Goal: Task Accomplishment & Management: Complete application form

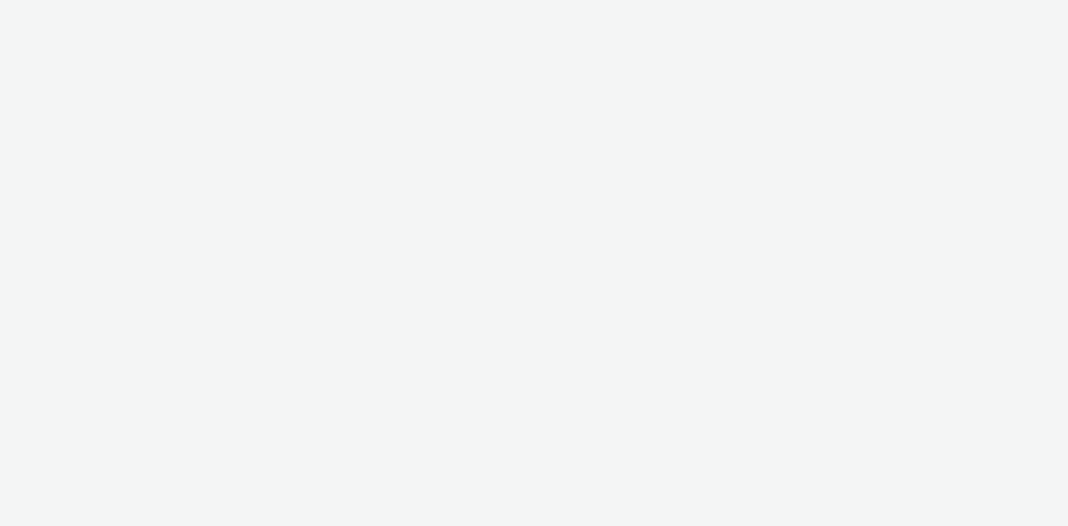
select select "4905062d-13ce-4986-87c2-be94dfa9bf08"
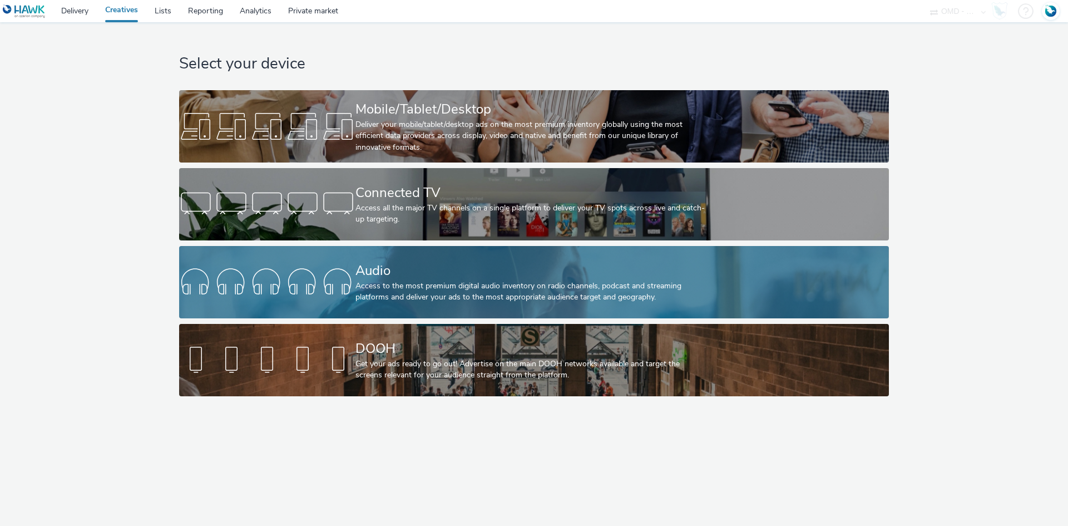
click at [419, 277] on div "Audio" at bounding box center [532, 270] width 353 height 19
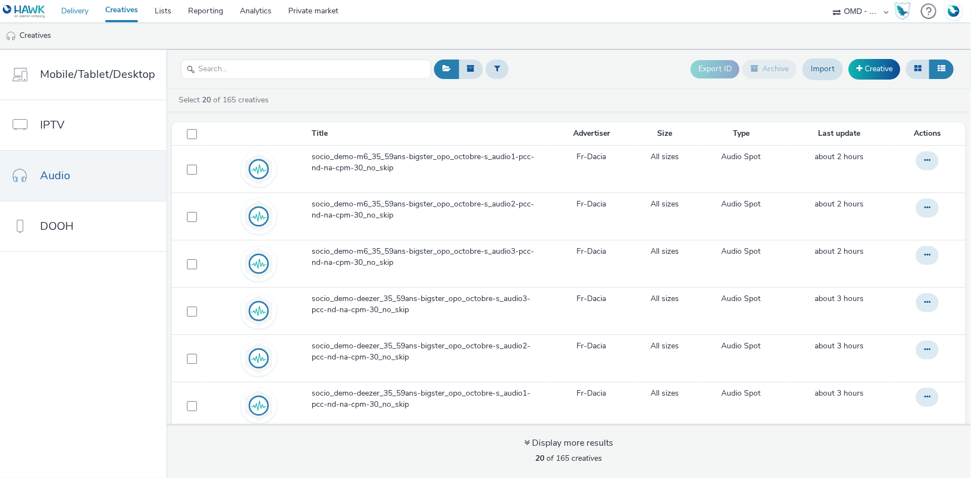
click at [78, 6] on link "Delivery" at bounding box center [75, 11] width 44 height 22
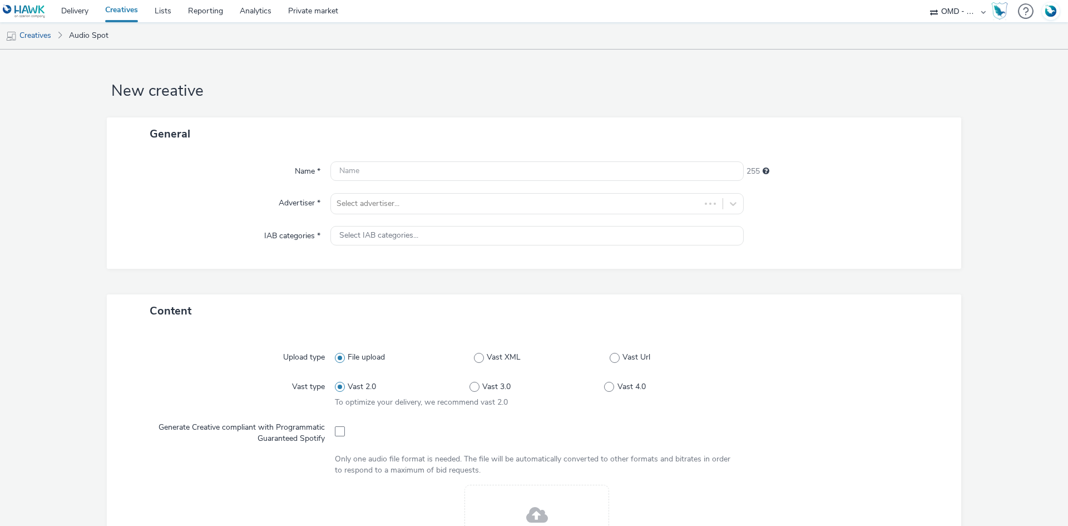
select select "4905062d-13ce-4986-87c2-be94dfa9bf08"
click at [384, 189] on div "Name * 255 Advertiser * Select advertiser... IAB categories * Select IAB catego…" at bounding box center [534, 209] width 855 height 119
click at [384, 199] on div at bounding box center [527, 203] width 381 height 13
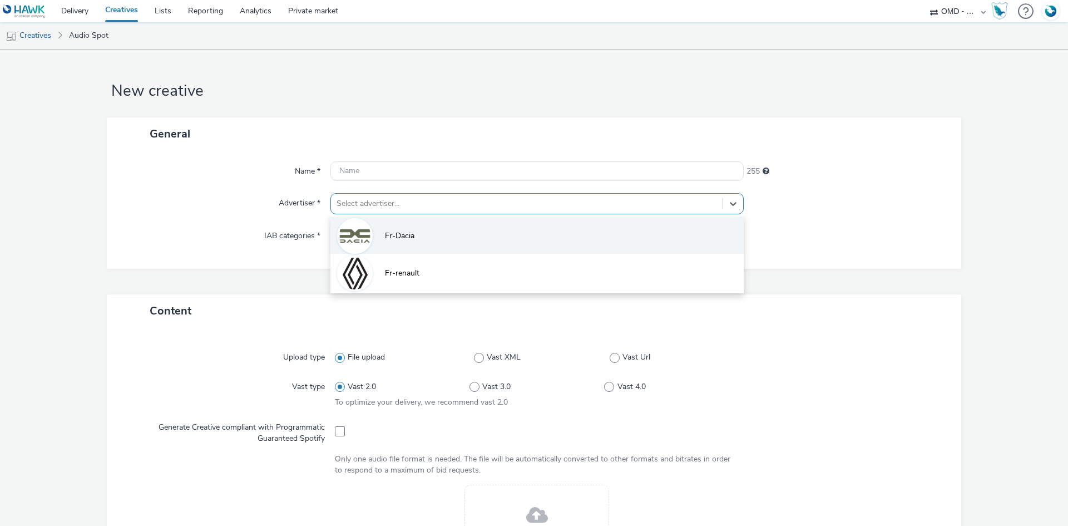
click at [362, 239] on img at bounding box center [355, 236] width 32 height 32
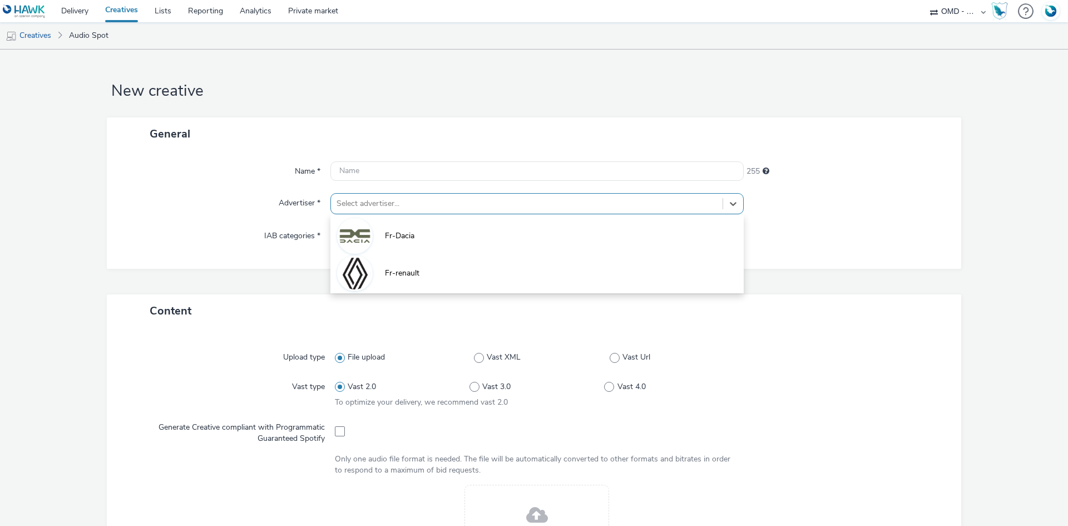
type input "[URL][DOMAIN_NAME]"
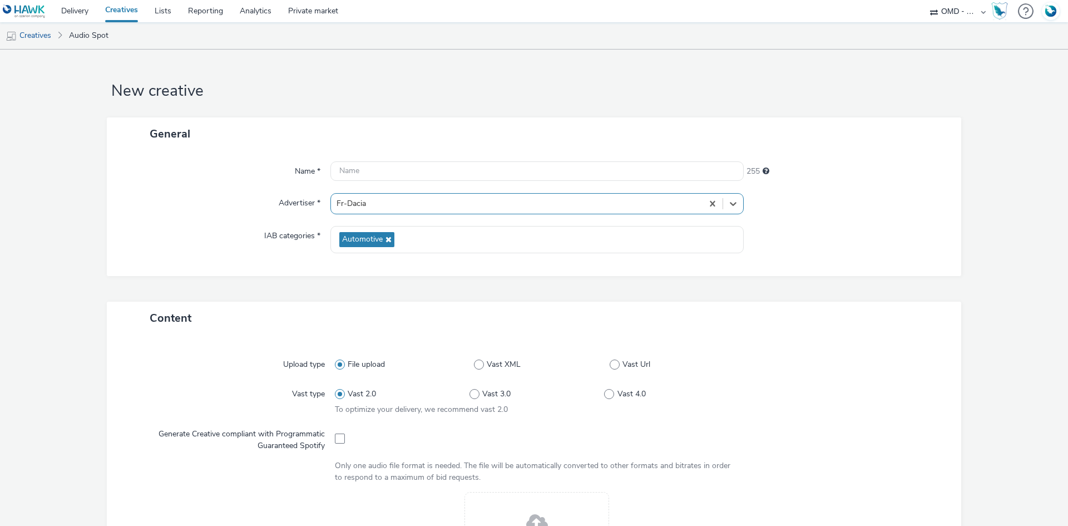
click at [337, 443] on div at bounding box center [537, 437] width 405 height 27
click at [337, 442] on span at bounding box center [340, 438] width 10 height 10
checkbox input "true"
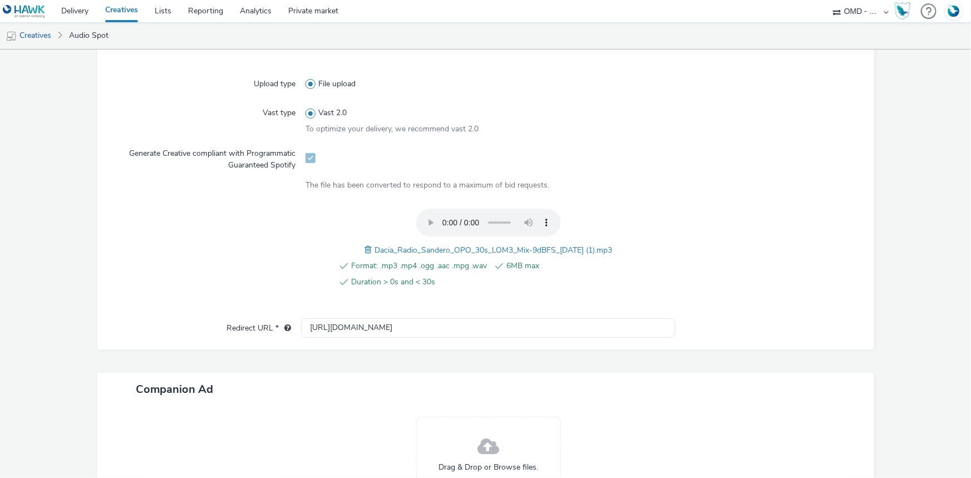
scroll to position [278, 0]
click at [490, 246] on span "Dacia_Radio_Sandero_OPO_30s_LOM3_Mix-9dBFS_2025-09-27 (1).mp3" at bounding box center [493, 250] width 238 height 11
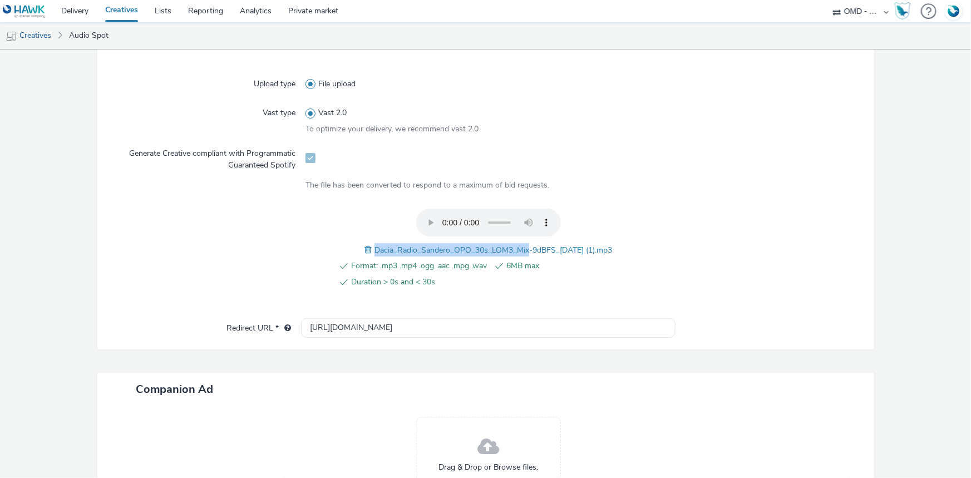
click at [490, 246] on span "Dacia_Radio_Sandero_OPO_30s_LOM3_Mix-9dBFS_2025-09-27 (1).mp3" at bounding box center [493, 250] width 238 height 11
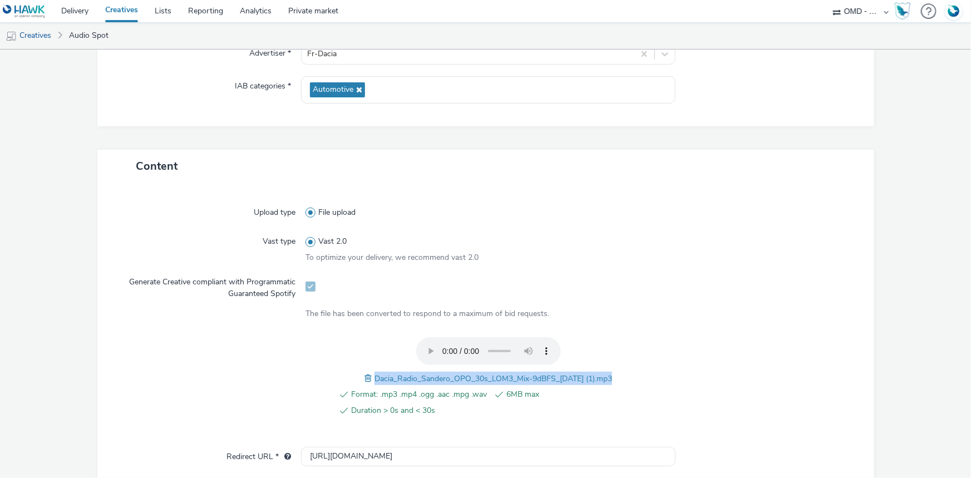
scroll to position [0, 0]
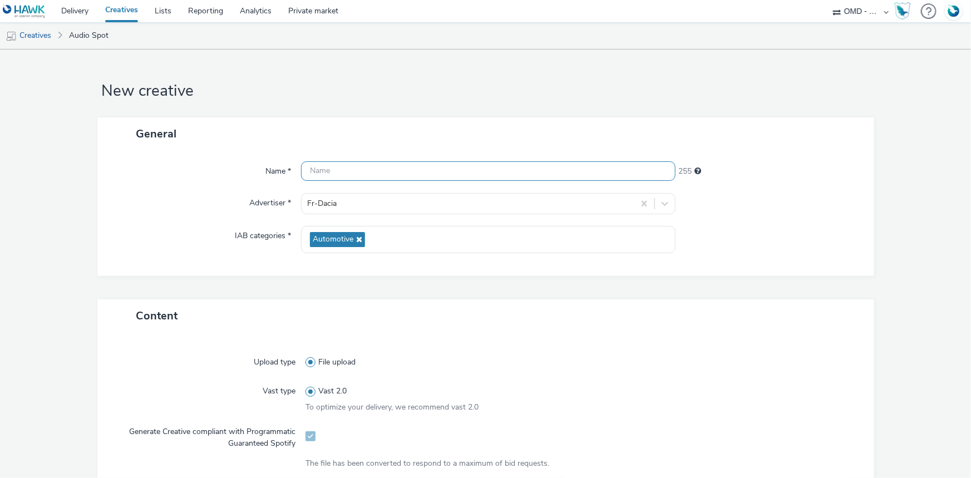
click at [368, 169] on input "text" at bounding box center [488, 170] width 374 height 19
paste input "Dacia_Radio_Sandero_OPO_30s_LOM3_Mix-9dBFS_2025-09-27 (1).mp3"
type input "Dacia_Radio_Sandero_OPO_30s_LOM3_Mix-9dBFS_2025-09-27_Spotify"
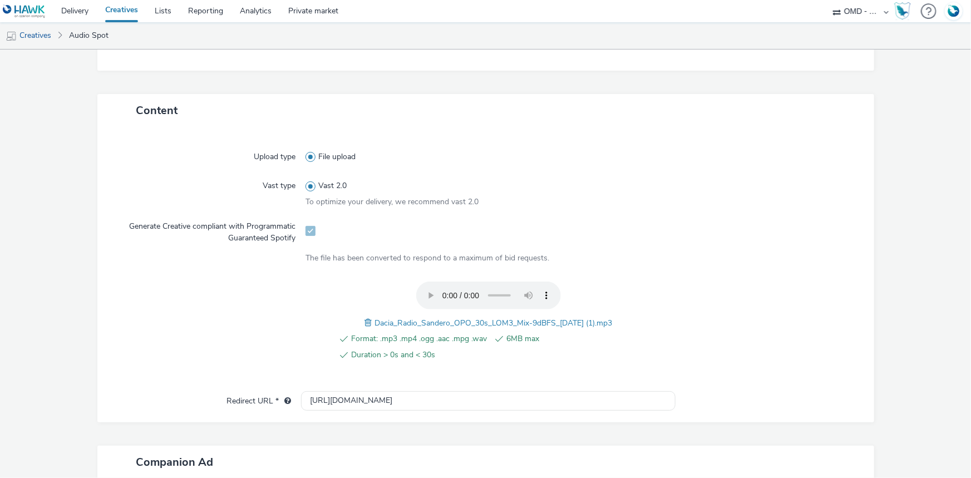
scroll to position [303, 0]
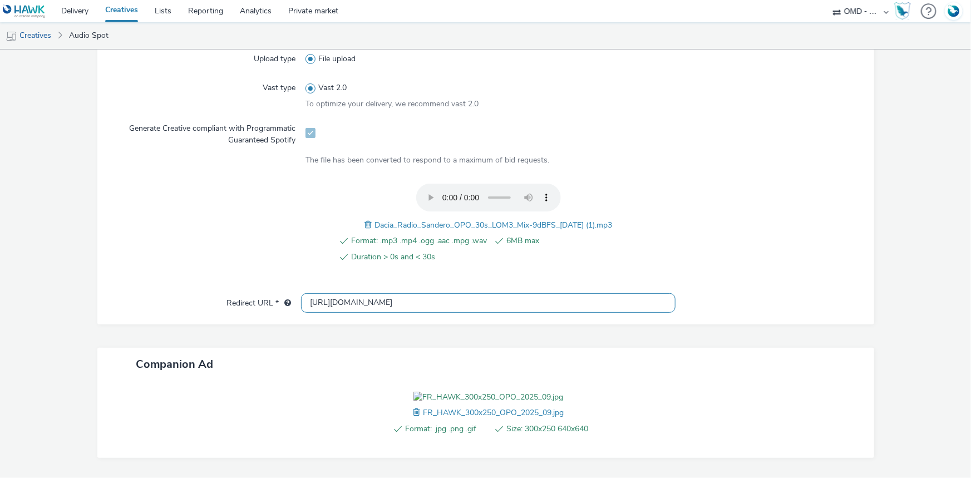
click at [336, 299] on input "[URL][DOMAIN_NAME]" at bounding box center [488, 302] width 374 height 19
paste input "s://[DOMAIN_NAME][URL]"
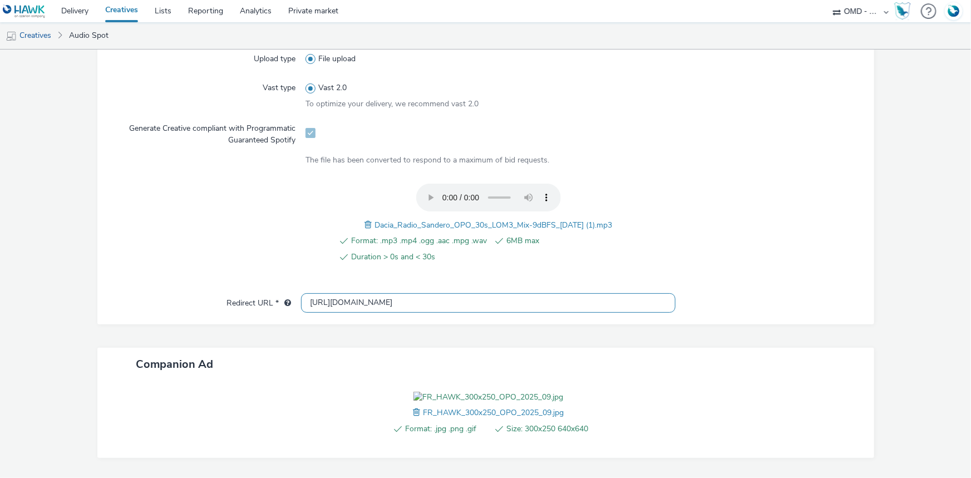
type input "[URL][DOMAIN_NAME]"
drag, startPoint x: 785, startPoint y: 184, endPoint x: 752, endPoint y: 189, distance: 32.7
click at [785, 184] on div at bounding box center [762, 230] width 183 height 92
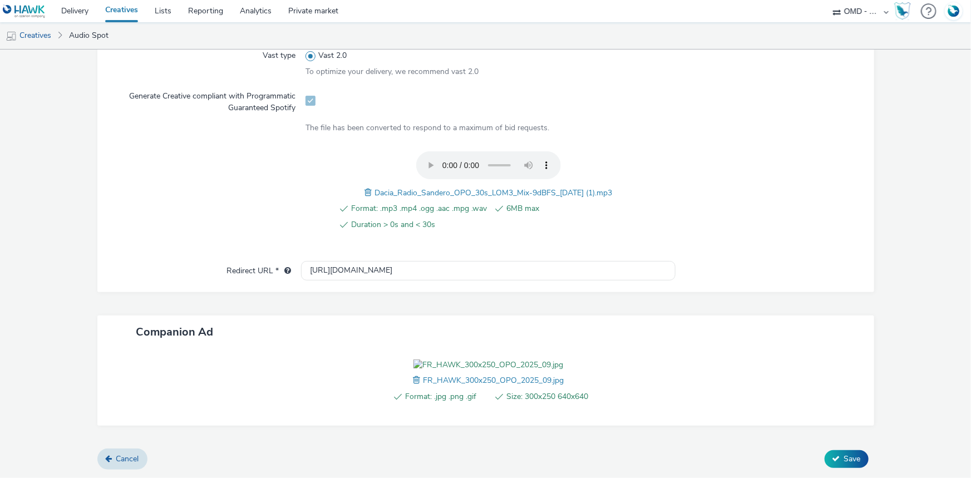
scroll to position [398, 0]
click at [829, 465] on button "Save" at bounding box center [847, 459] width 44 height 18
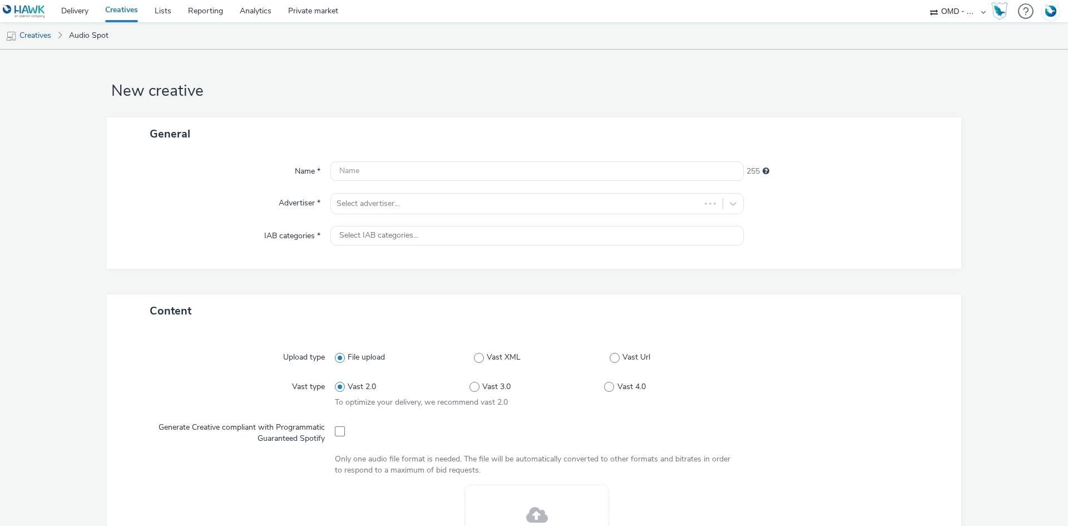
select select "4905062d-13ce-4986-87c2-be94dfa9bf08"
click at [374, 204] on div at bounding box center [527, 203] width 381 height 13
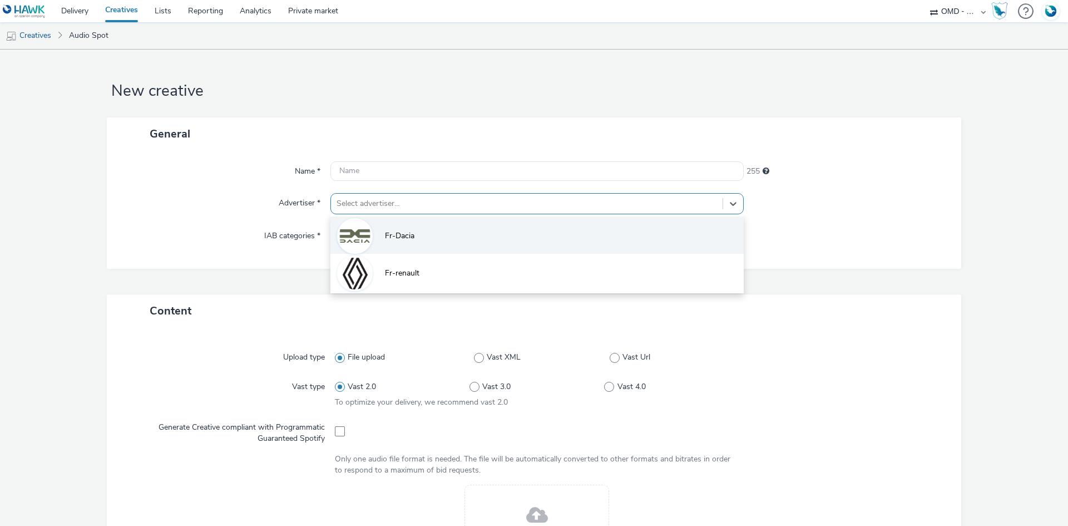
click at [370, 233] on li "Fr-Dacia" at bounding box center [537, 234] width 413 height 37
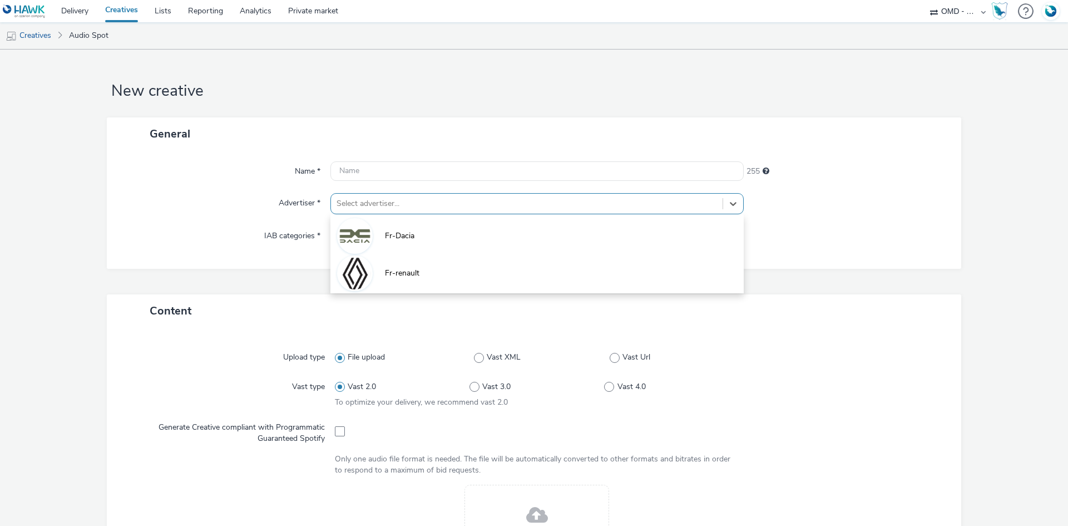
type input "[URL][DOMAIN_NAME]"
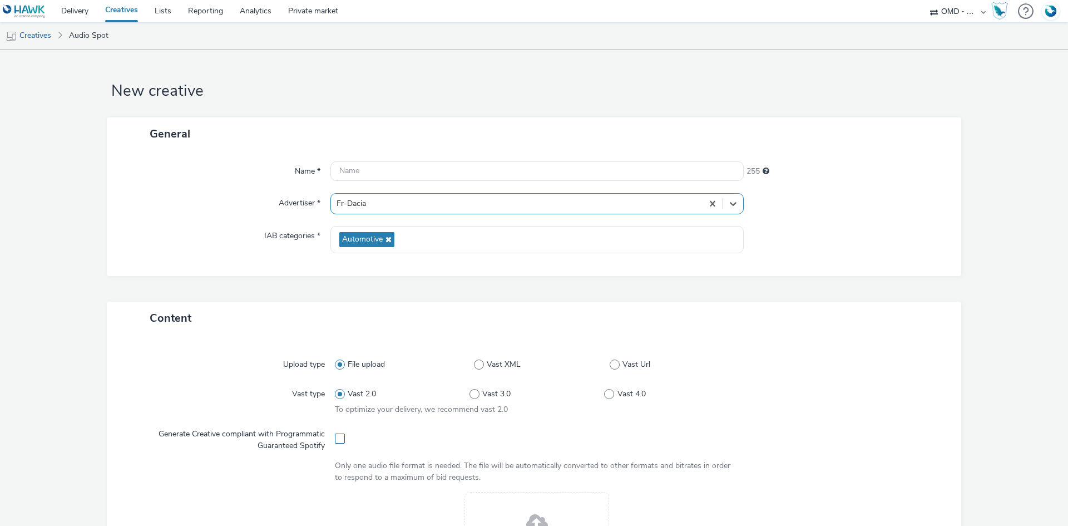
click at [335, 436] on span at bounding box center [340, 438] width 10 height 10
checkbox input "true"
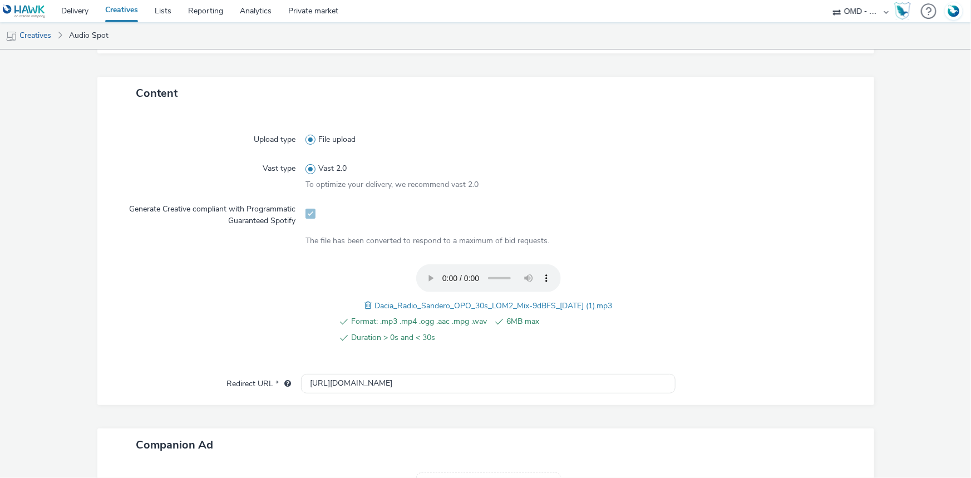
scroll to position [228, 0]
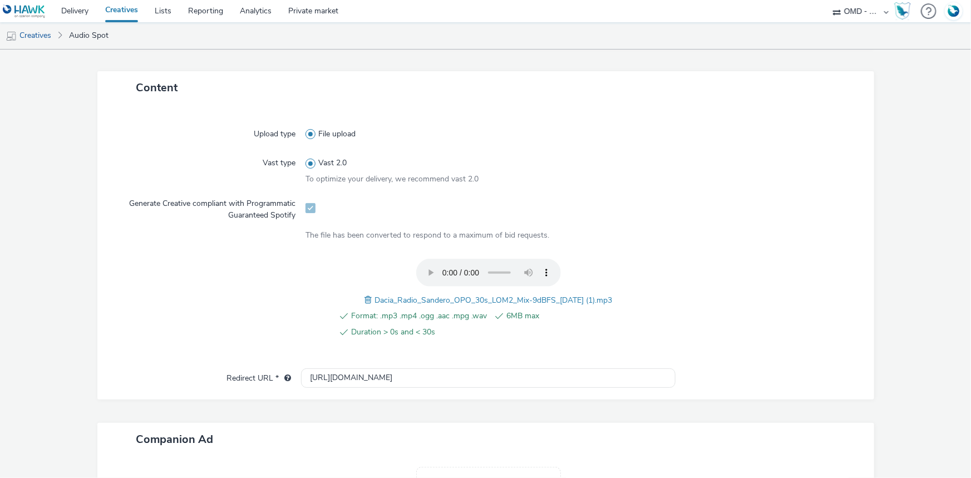
click at [467, 299] on span "Dacia_Radio_Sandero_OPO_30s_LOM2_Mix-9dBFS_2025-09-27 (1).mp3" at bounding box center [493, 300] width 238 height 11
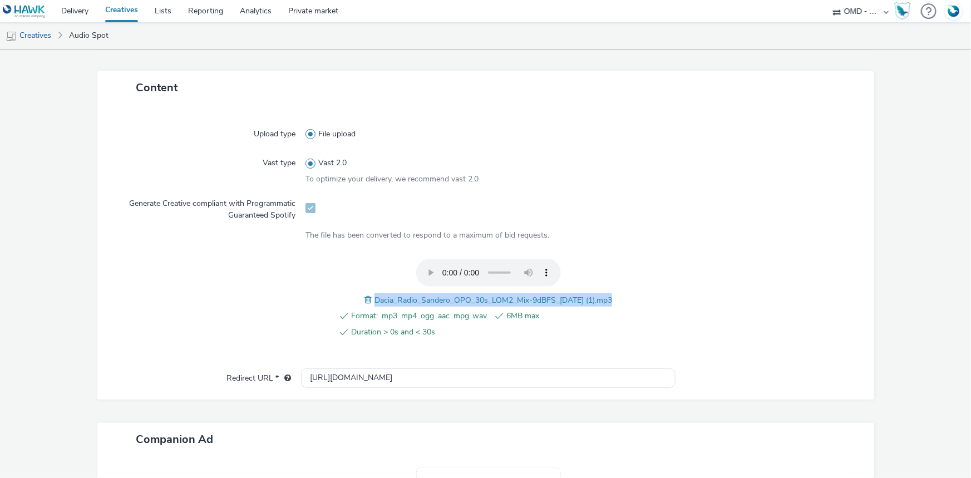
click at [467, 299] on span "Dacia_Radio_Sandero_OPO_30s_LOM2_Mix-9dBFS_2025-09-27 (1).mp3" at bounding box center [493, 300] width 238 height 11
copy span "Dacia_Radio_Sandero_OPO_30s_LOM2_Mix-9dBFS_2025-09-27 (1).mp3"
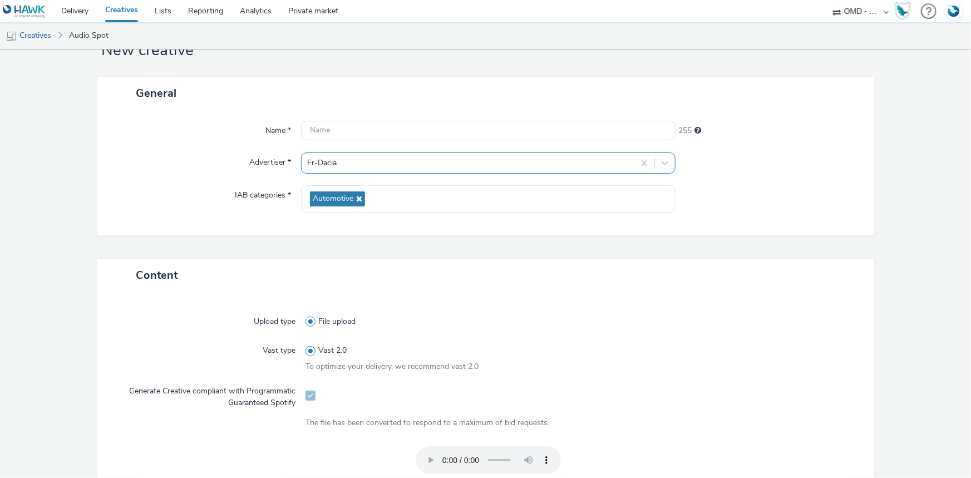
scroll to position [0, 0]
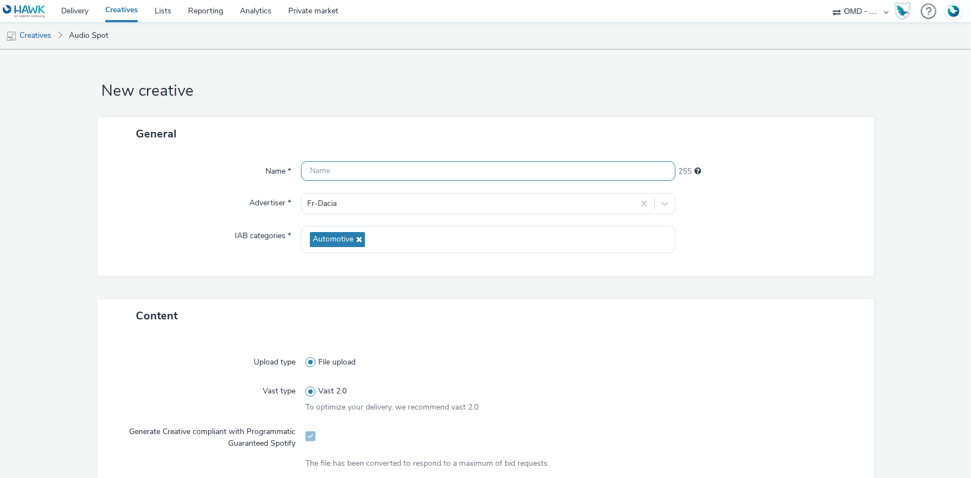
click at [347, 170] on input "text" at bounding box center [488, 170] width 374 height 19
paste input "Dacia_Radio_Sandero_OPO_30s_LOM2_Mix-9dBFS_2025-09-27 (1).mp3"
paste input "_Spotify"
type input "Dacia_Radio_Sandero_OPO_30s_LOM2_Mix-9dBFS_2025-09-27_Spotify"
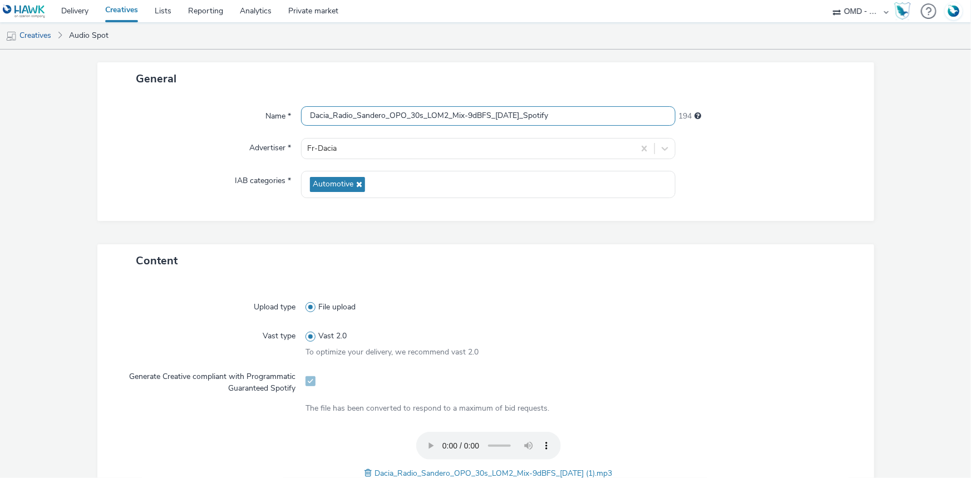
scroll to position [354, 0]
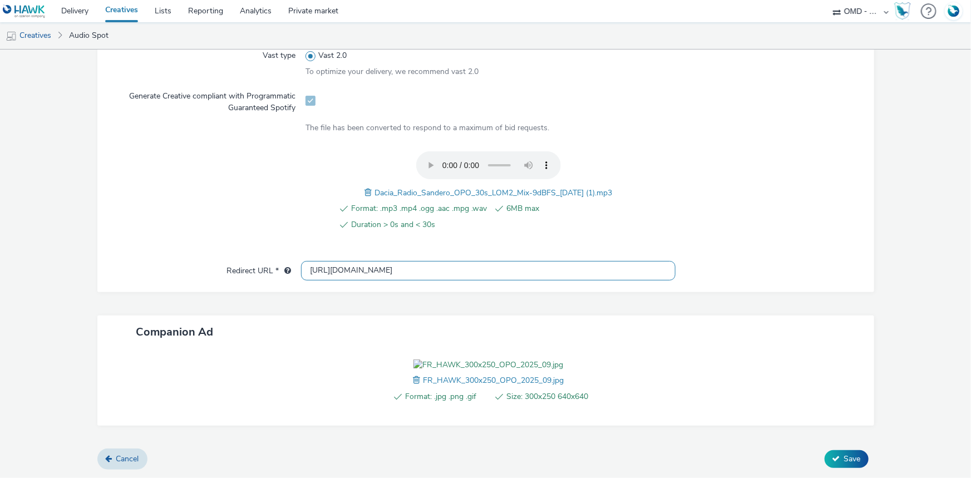
click at [356, 261] on input "[URL][DOMAIN_NAME]" at bounding box center [488, 270] width 374 height 19
paste input "s://www.dacia.fr/gamme-vehicules/sandero.html?utm_medium=display&utm_source=haw…"
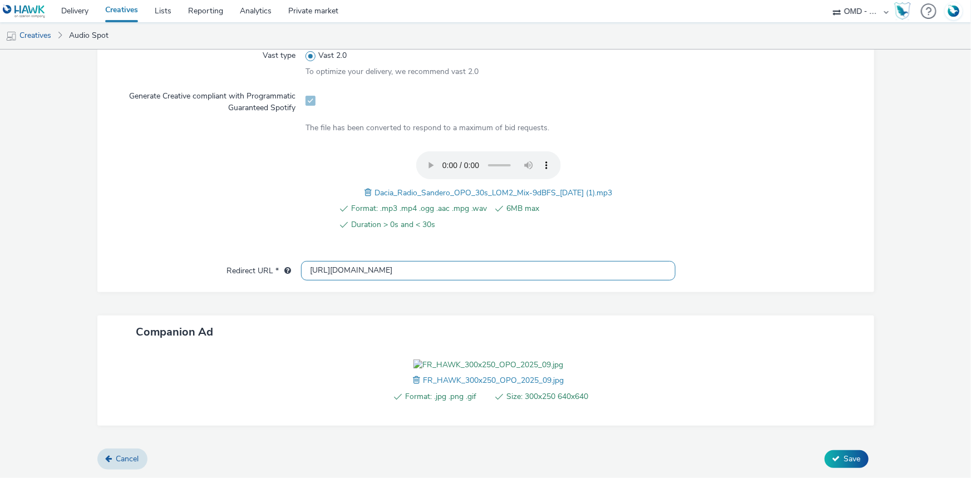
type input "https://www.dacia.fr/gamme-vehicules/sandero.html?utm_medium=display&utm_source…"
click at [835, 462] on button "Save" at bounding box center [847, 459] width 44 height 18
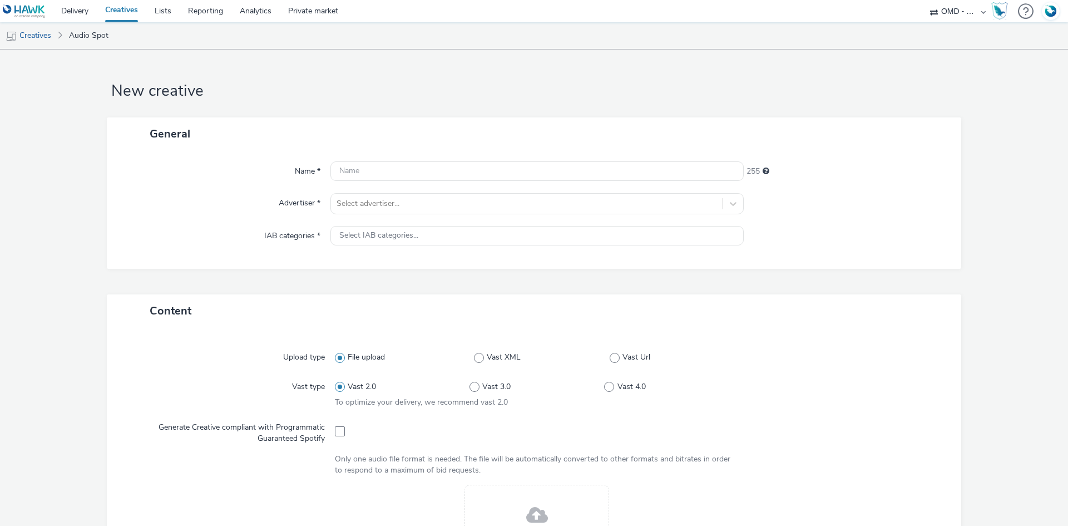
select select "4905062d-13ce-4986-87c2-be94dfa9bf08"
click at [398, 201] on div at bounding box center [527, 203] width 381 height 13
click at [382, 199] on div at bounding box center [527, 203] width 381 height 13
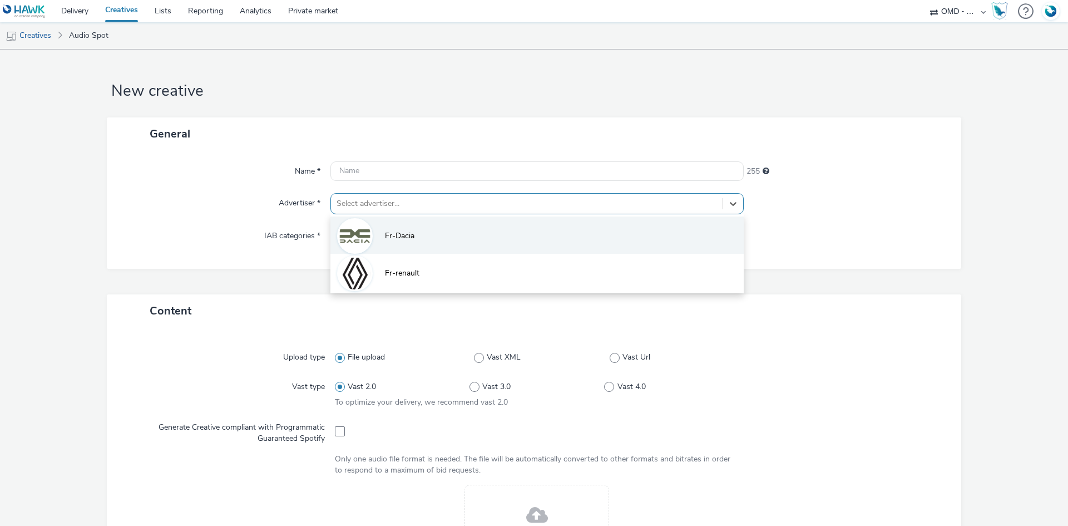
click at [386, 238] on span "Fr-Dacia" at bounding box center [399, 235] width 29 height 11
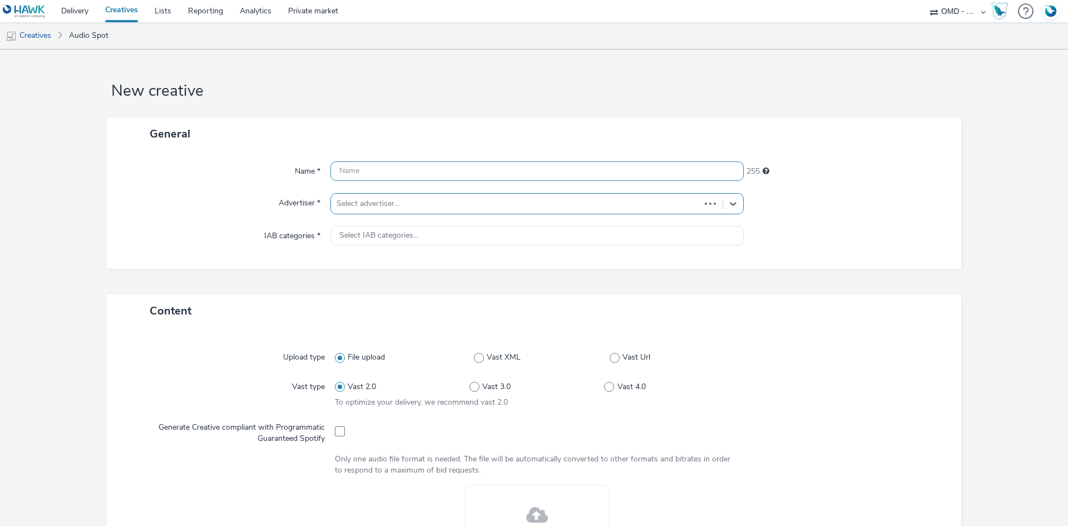
type input "[URL][DOMAIN_NAME]"
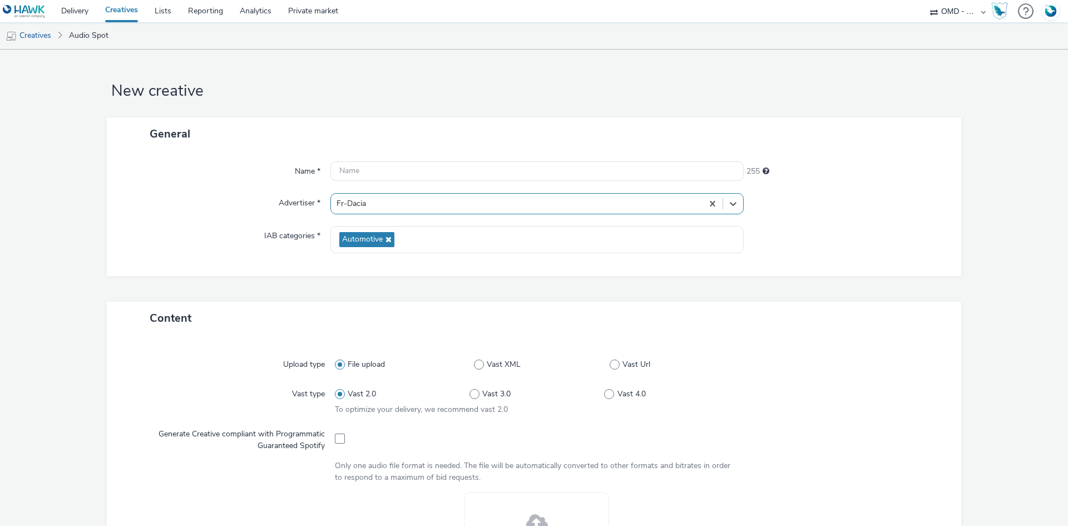
click at [343, 440] on div at bounding box center [537, 437] width 405 height 27
drag, startPoint x: 339, startPoint y: 435, endPoint x: 339, endPoint y: 355, distance: 79.6
click at [339, 433] on span at bounding box center [340, 438] width 10 height 10
checkbox input "true"
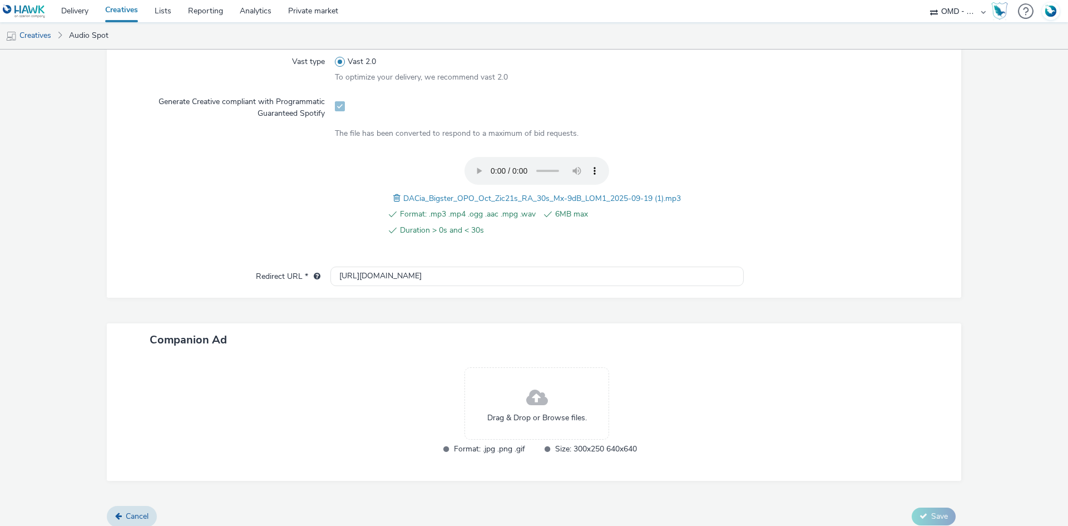
scroll to position [334, 0]
click at [484, 186] on div at bounding box center [537, 170] width 145 height 31
click at [482, 196] on span "DACia_Bigster_OPO_Oct_Zic21s_RA_30s_Mx-9dB_LOM1_2025-09-19 (1).mp3" at bounding box center [542, 196] width 278 height 11
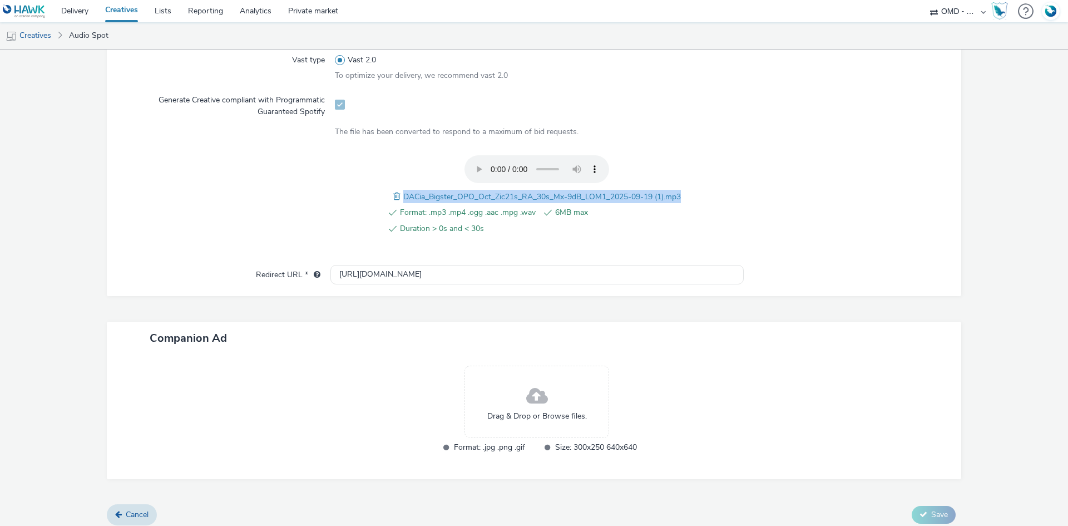
click at [482, 196] on span "DACia_Bigster_OPO_Oct_Zic21s_RA_30s_Mx-9dB_LOM1_2025-09-19 (1).mp3" at bounding box center [542, 196] width 278 height 11
copy span "DACia_Bigster_OPO_Oct_Zic21s_RA_30s_Mx-9dB_LOM1_2025-09-19 (1).mp3"
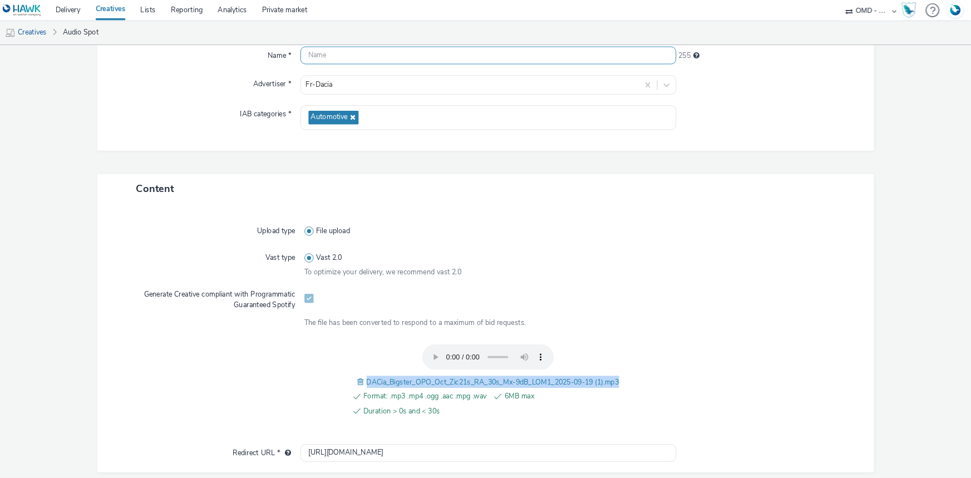
scroll to position [0, 0]
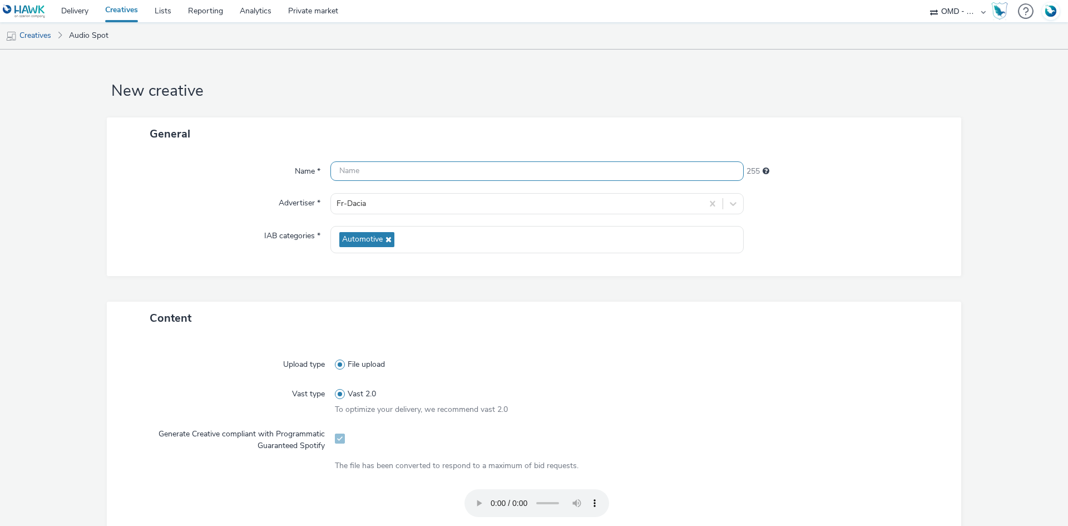
click at [393, 175] on input "text" at bounding box center [537, 170] width 413 height 19
paste input "DACia_Bigster_OPO_Oct_Zic21s_RA_30s_Mx-9dB_LOM1_2025-09-19 (1).mp3"
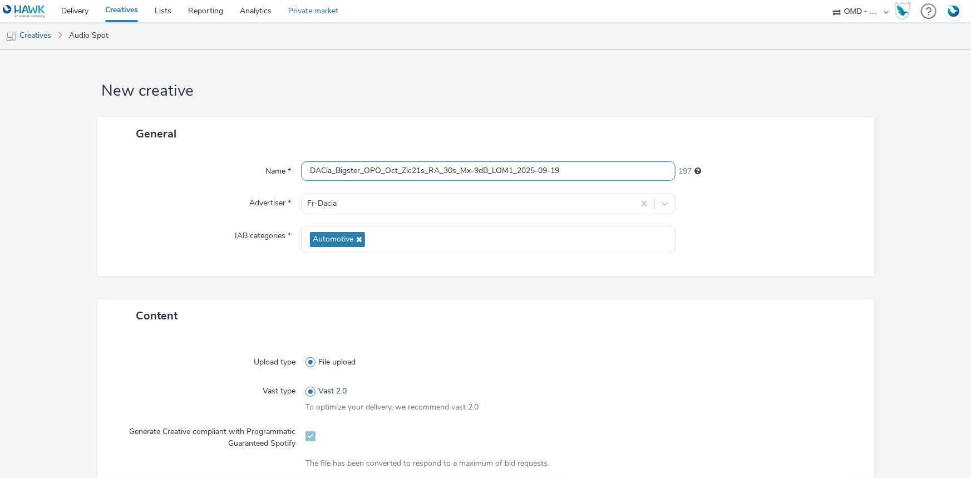
paste input "_Spotify"
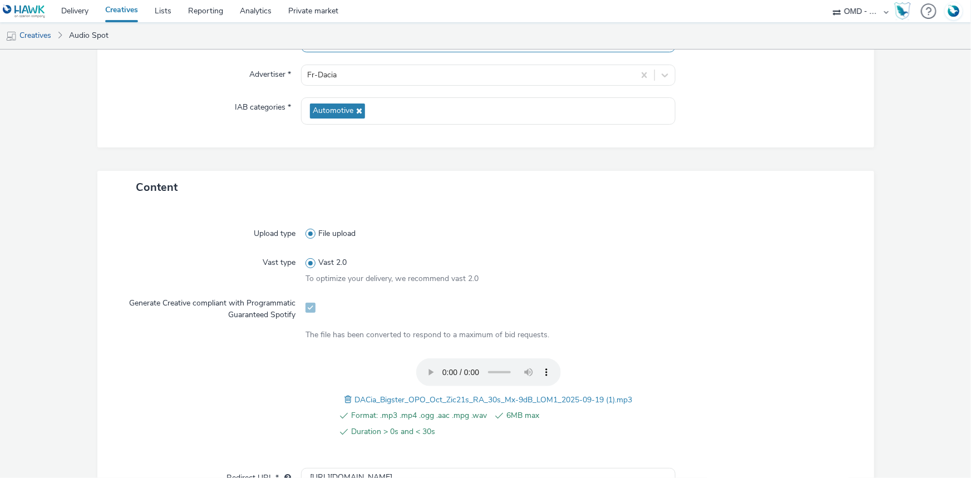
scroll to position [303, 0]
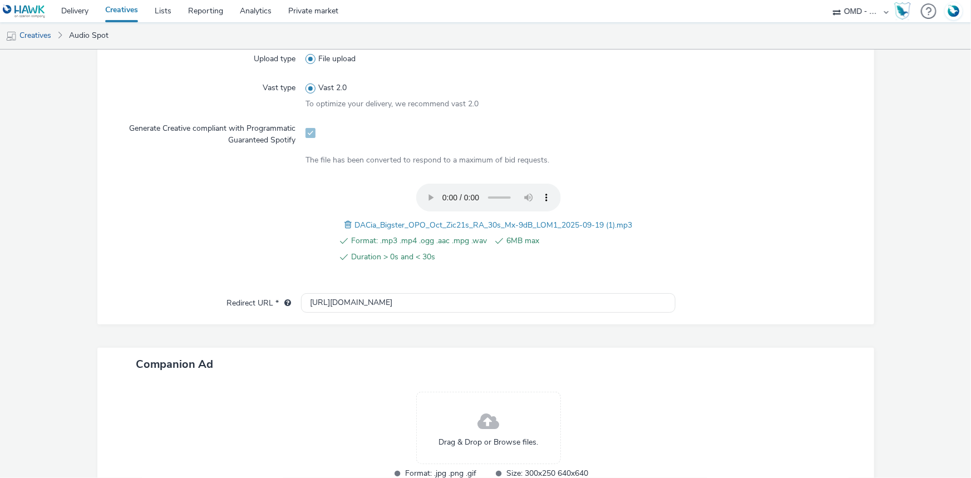
type input "DACia_Bigster_OPO_Oct_Zic21s_RA_30s_Mx-9dB_LOM1_2025-09-19_Spotify"
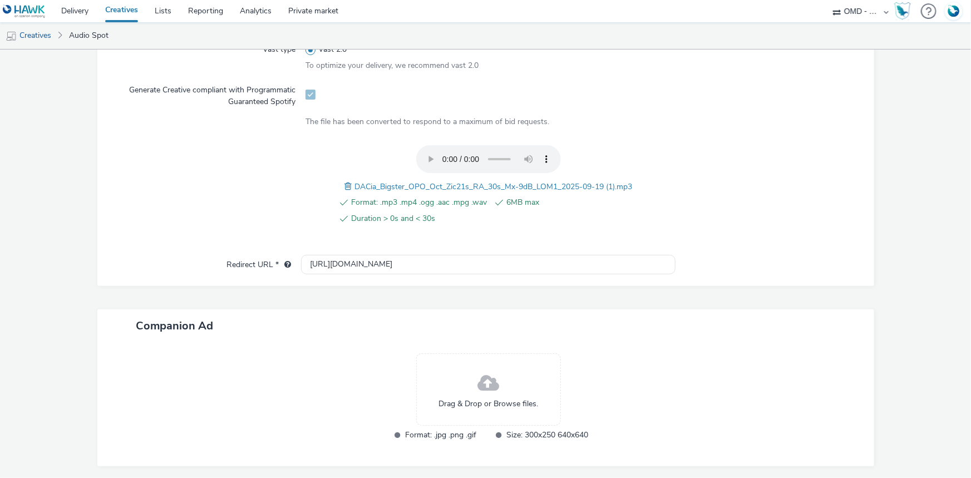
scroll to position [381, 0]
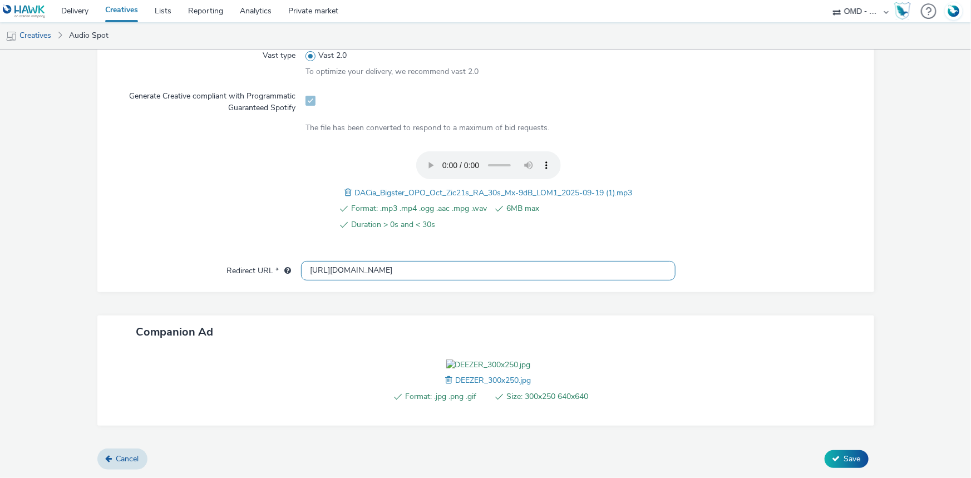
click at [356, 261] on input "[URL][DOMAIN_NAME]" at bounding box center [488, 270] width 374 height 19
paste input "s://www.dacia.fr/gamme-electrique-et-hybride/bigster-suv.html?utm_medium=displa…"
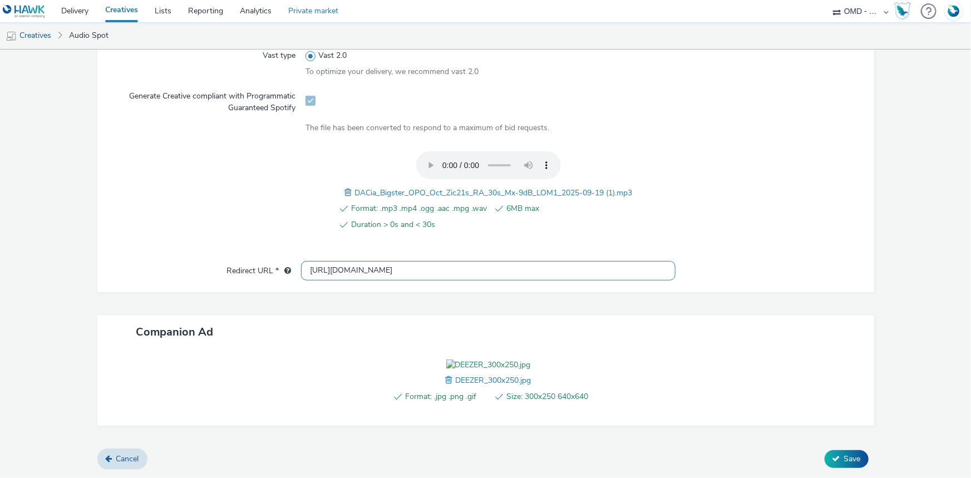
type input "https://www.dacia.fr/gamme-electrique-et-hybride/bigster-suv.html?utm_medium=di…"
click at [844, 457] on span "Save" at bounding box center [852, 458] width 17 height 11
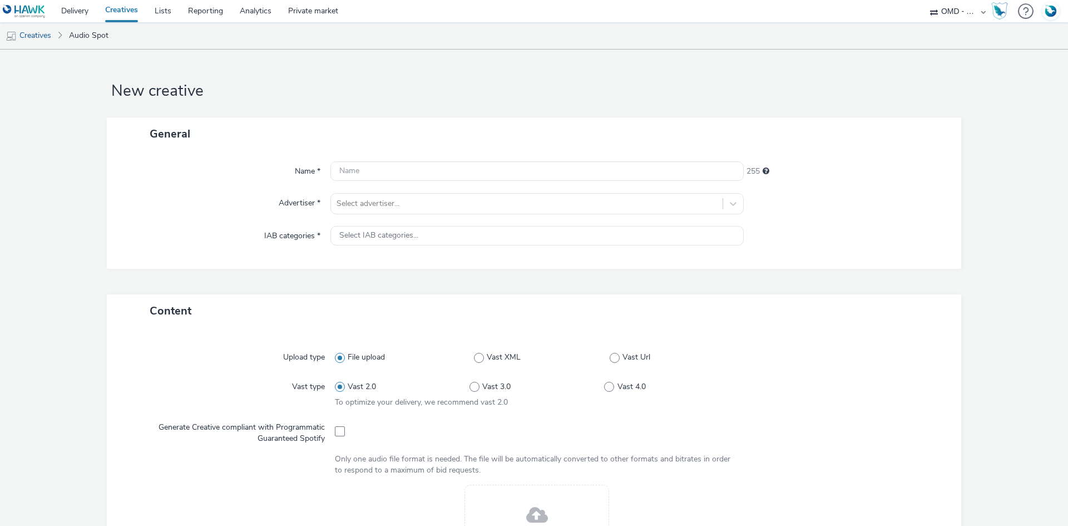
select select "4905062d-13ce-4986-87c2-be94dfa9bf08"
click at [386, 206] on div at bounding box center [527, 203] width 381 height 13
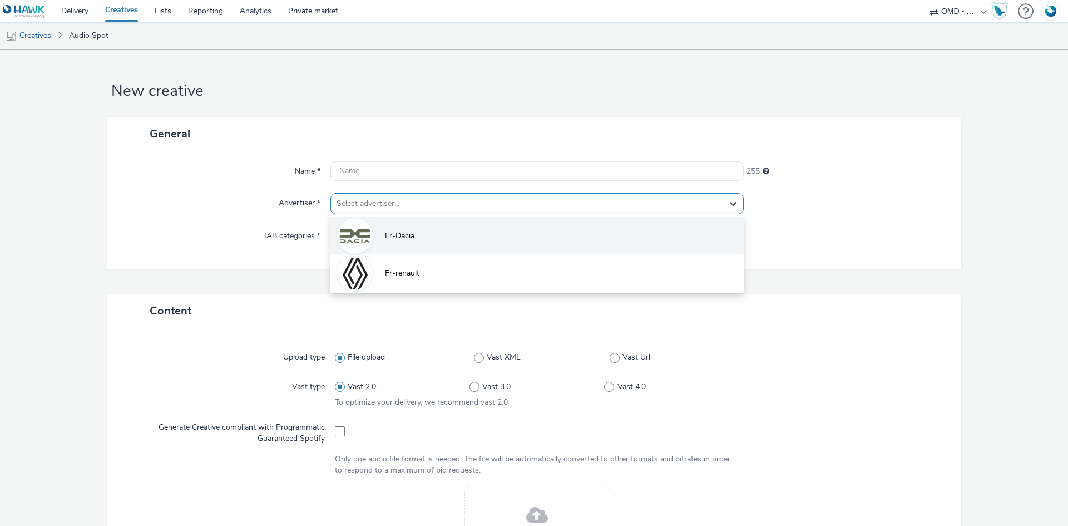
click at [376, 236] on li "Fr-Dacia" at bounding box center [537, 234] width 413 height 37
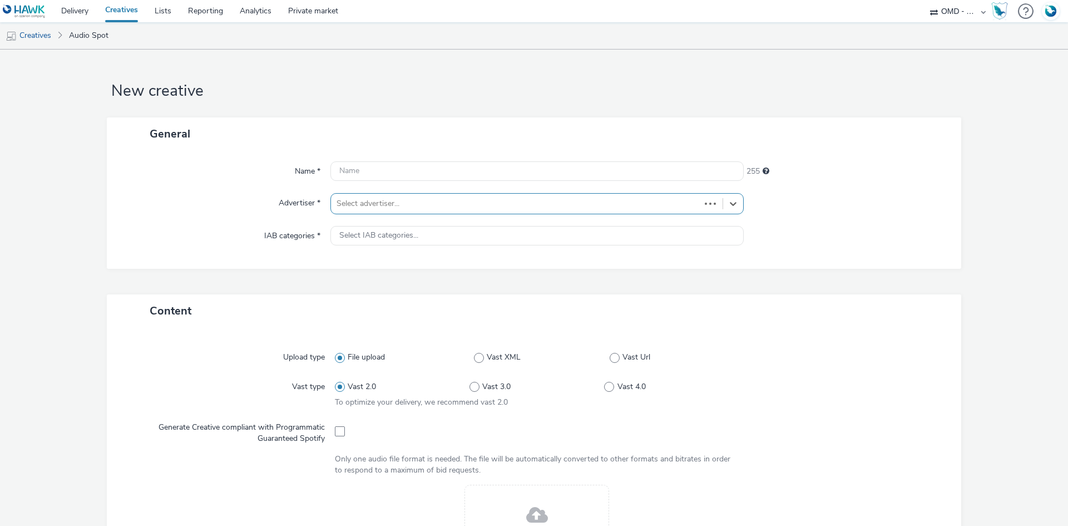
type input "[URL][DOMAIN_NAME]"
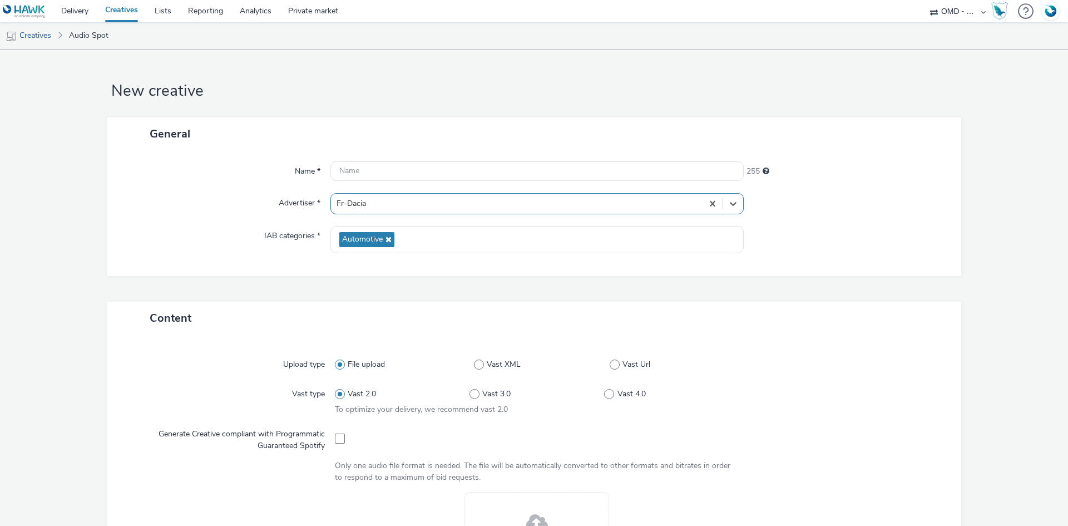
drag, startPoint x: 339, startPoint y: 440, endPoint x: 346, endPoint y: 430, distance: 11.6
click at [339, 439] on span at bounding box center [340, 438] width 10 height 10
checkbox input "true"
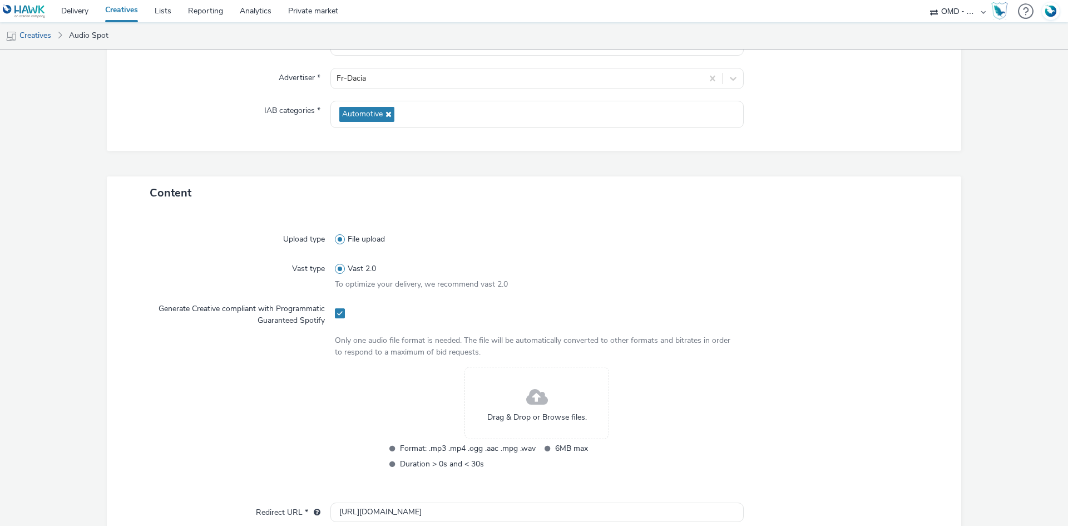
scroll to position [223, 0]
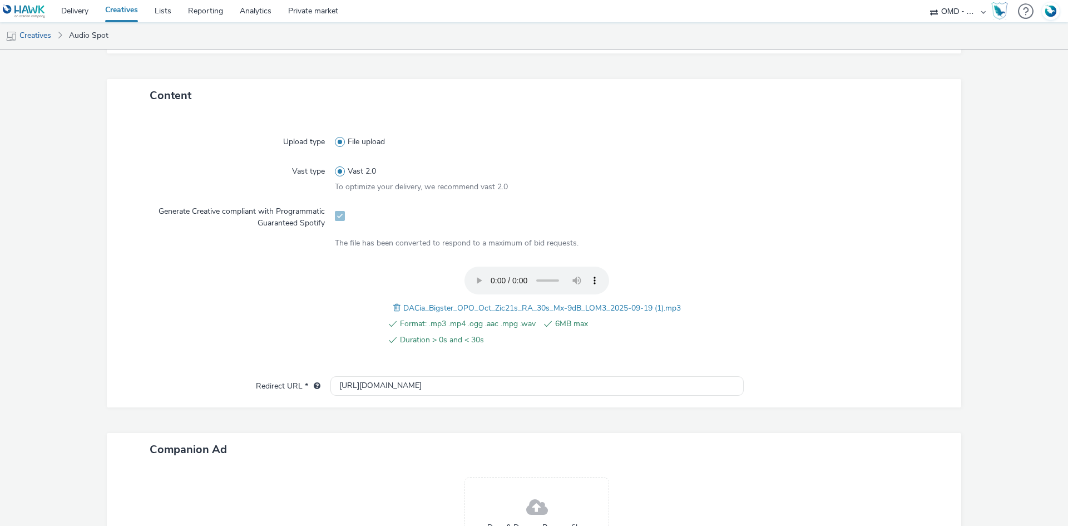
click at [521, 307] on span "DACia_Bigster_OPO_Oct_Zic21s_RA_30s_Mx-9dB_LOM3_2025-09-19 (1).mp3" at bounding box center [542, 308] width 278 height 11
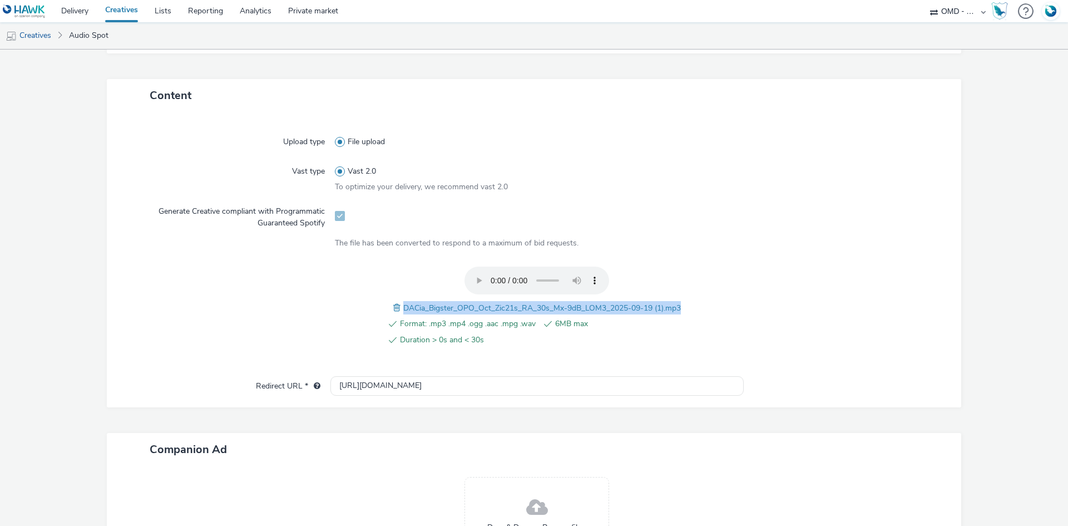
click at [521, 307] on span "DACia_Bigster_OPO_Oct_Zic21s_RA_30s_Mx-9dB_LOM3_2025-09-19 (1).mp3" at bounding box center [542, 308] width 278 height 11
copy span "DACia_Bigster_OPO_Oct_Zic21s_RA_30s_Mx-9dB_LOM3_2025-09-19 (1).mp3"
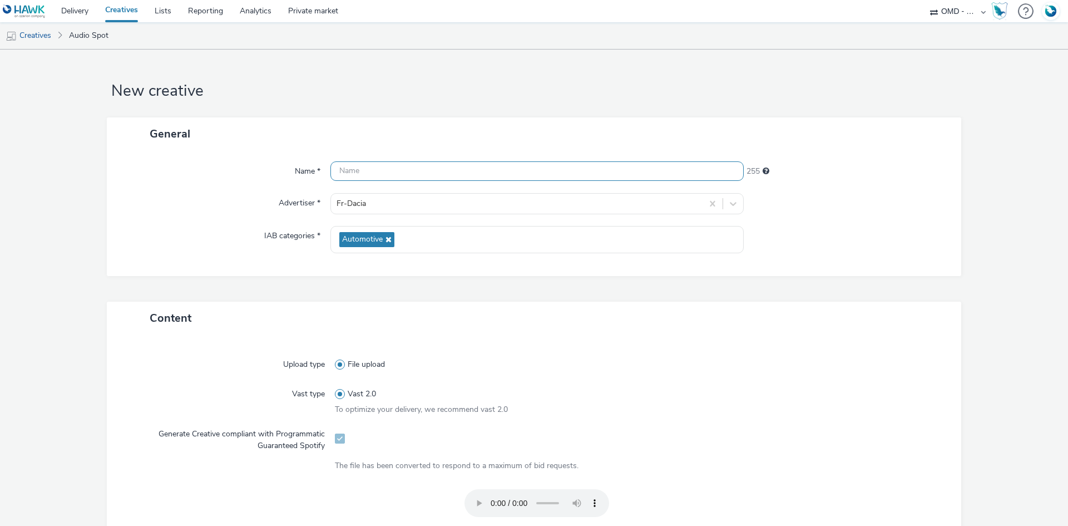
click at [396, 176] on input "text" at bounding box center [537, 170] width 413 height 19
paste input "DACia_Bigster_OPO_Oct_Zic21s_RA_30s_Mx-9dB_LOM3_2025-09-19 (1).mp3"
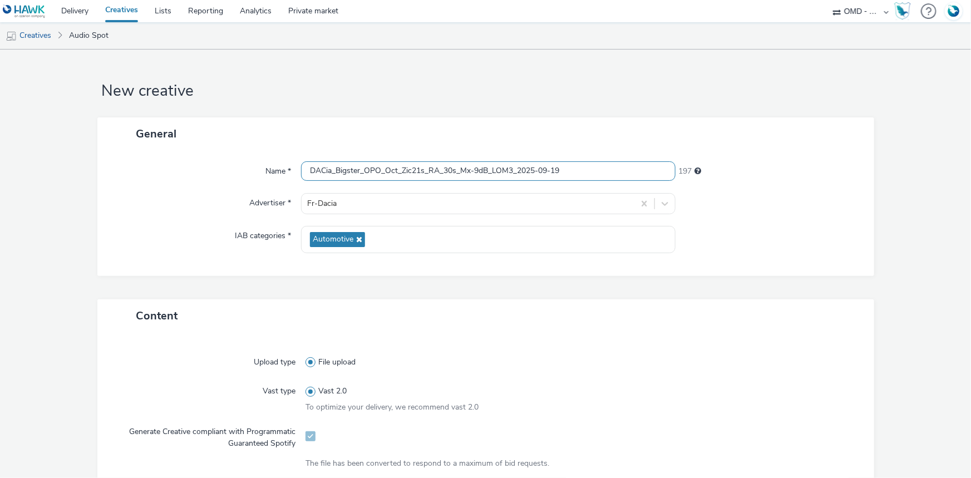
paste input "_Spotify"
type input "DACia_Bigster_OPO_Oct_Zic21s_RA_30s_Mx-9dB_LOM3_2025-09-19_Spotify"
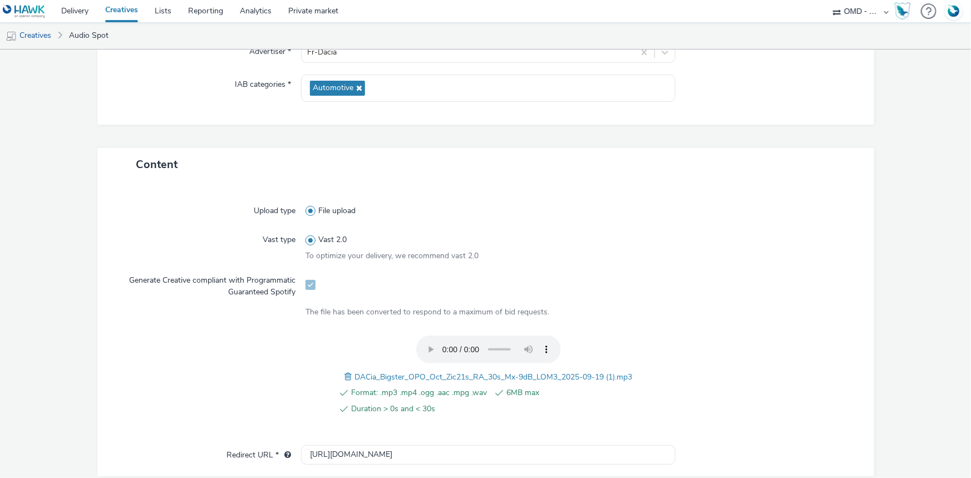
scroll to position [354, 0]
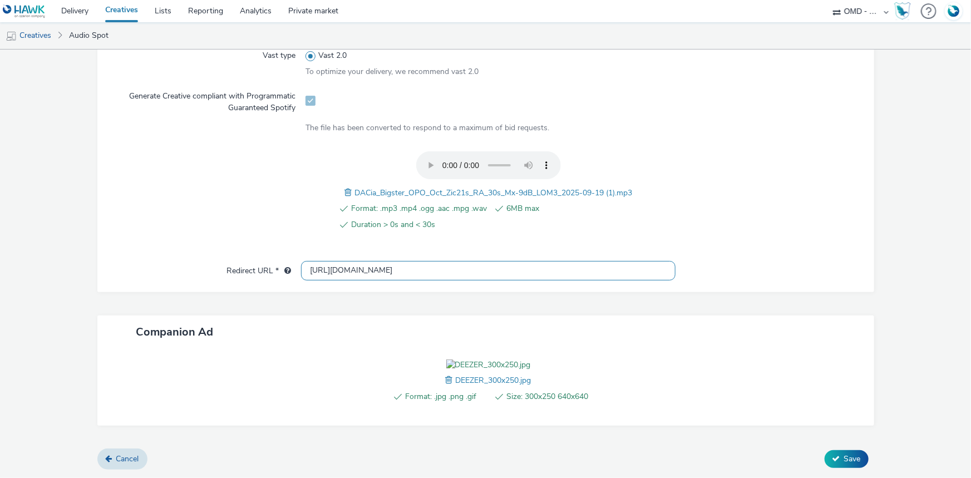
click at [339, 261] on input "[URL][DOMAIN_NAME]" at bounding box center [488, 270] width 374 height 19
paste input "s://[DOMAIN_NAME][URL]"
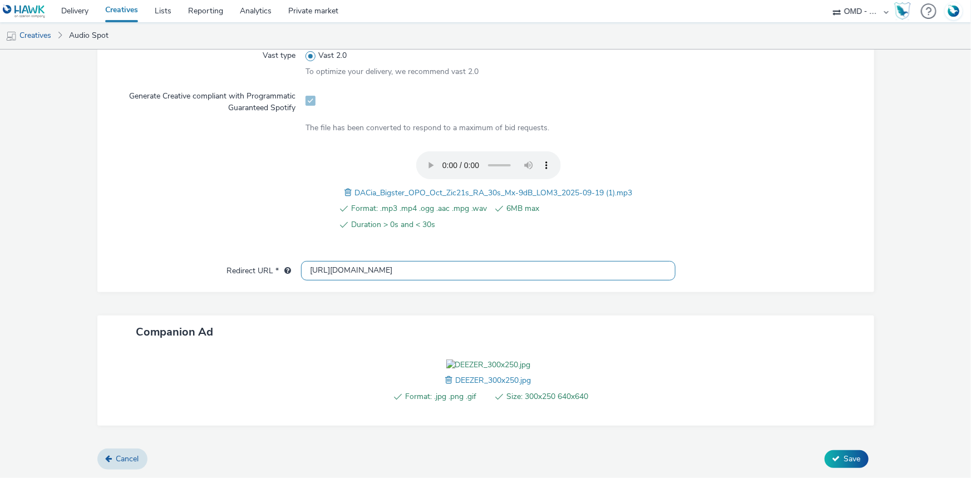
type input "[URL][DOMAIN_NAME]"
click at [223, 188] on div at bounding box center [211, 197] width 189 height 92
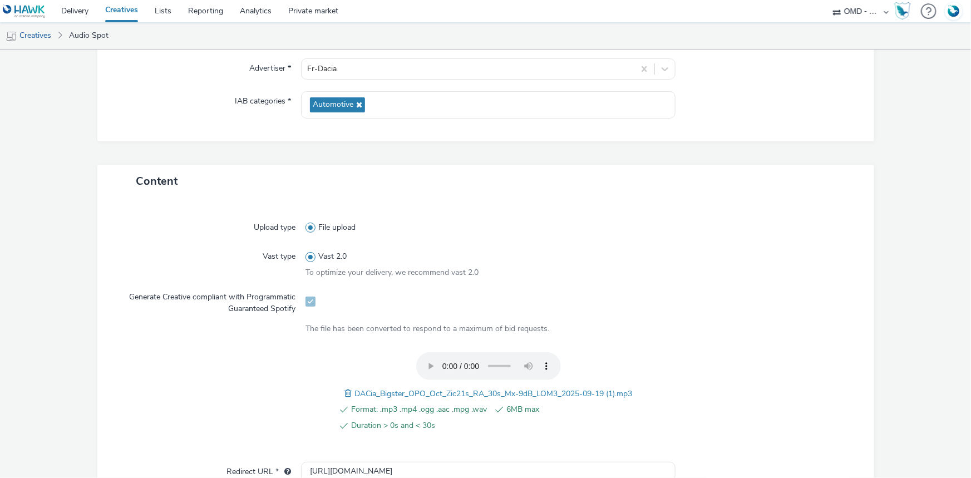
scroll to position [398, 0]
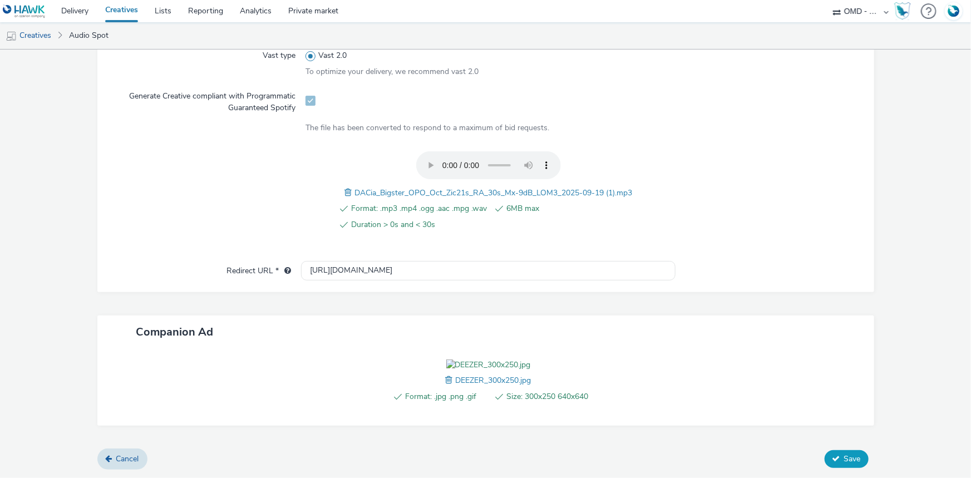
click at [829, 455] on button "Save" at bounding box center [847, 459] width 44 height 18
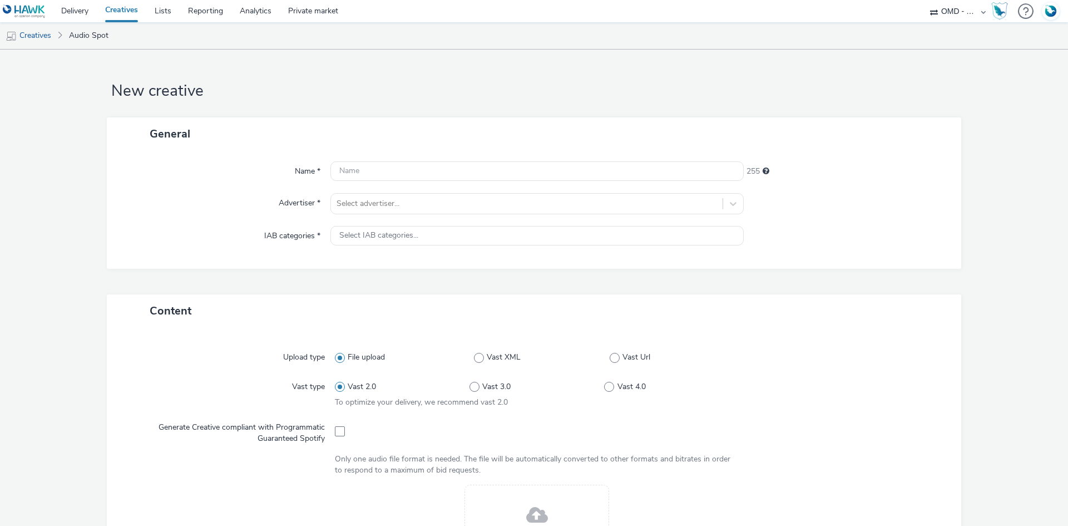
select select "4905062d-13ce-4986-87c2-be94dfa9bf08"
click at [396, 206] on div at bounding box center [527, 203] width 381 height 13
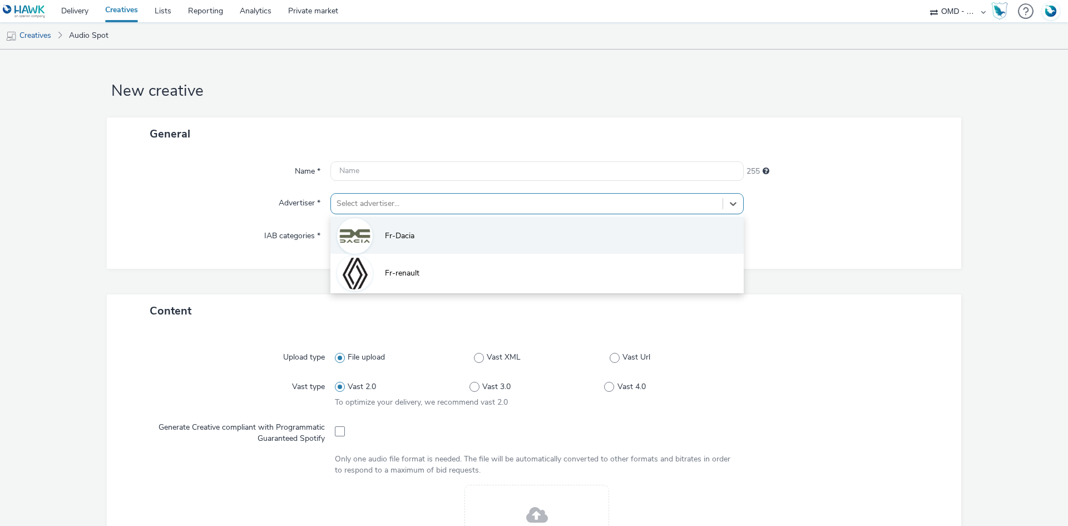
click at [381, 241] on li "Fr-Dacia" at bounding box center [537, 234] width 413 height 37
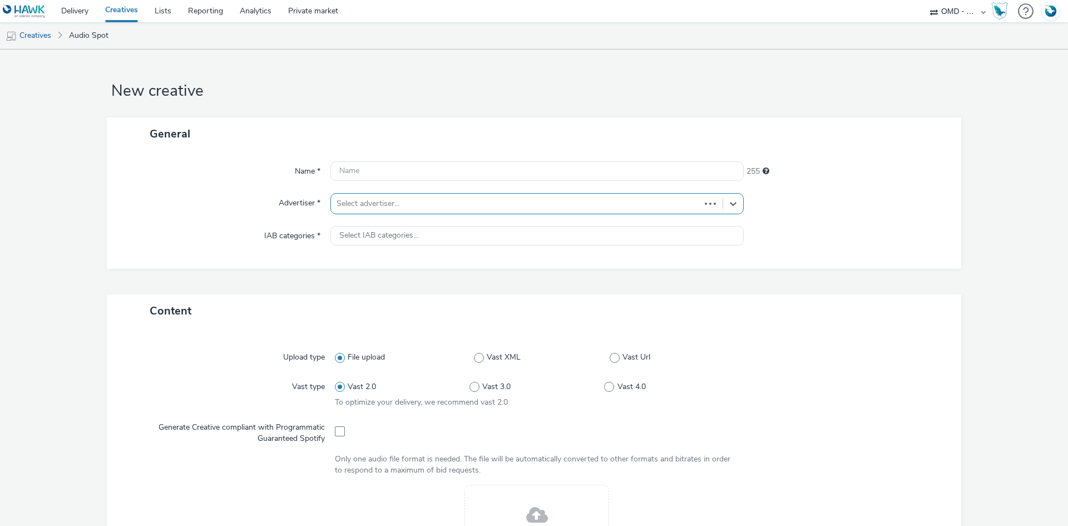
type input "[URL][DOMAIN_NAME]"
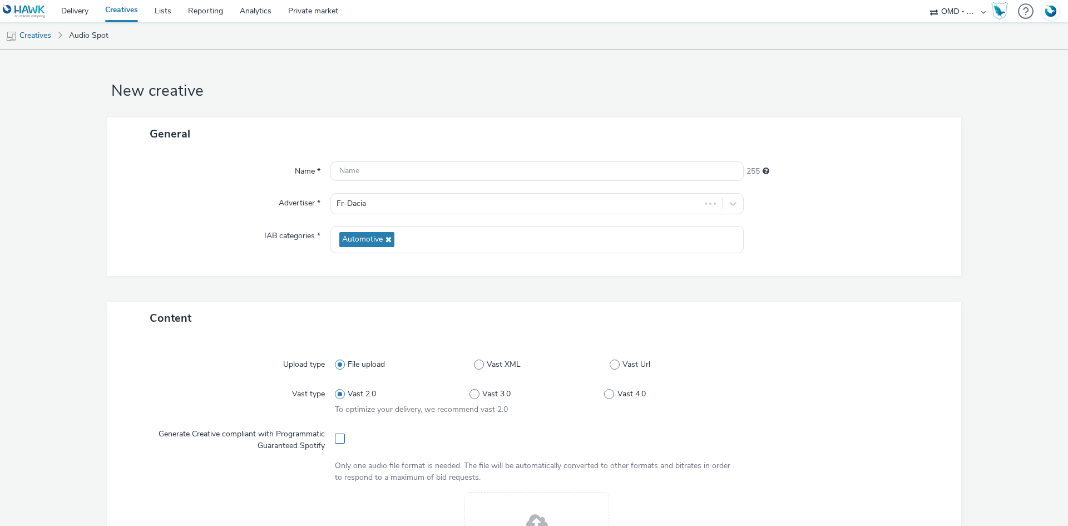
click at [338, 438] on span at bounding box center [340, 438] width 10 height 10
checkbox input "true"
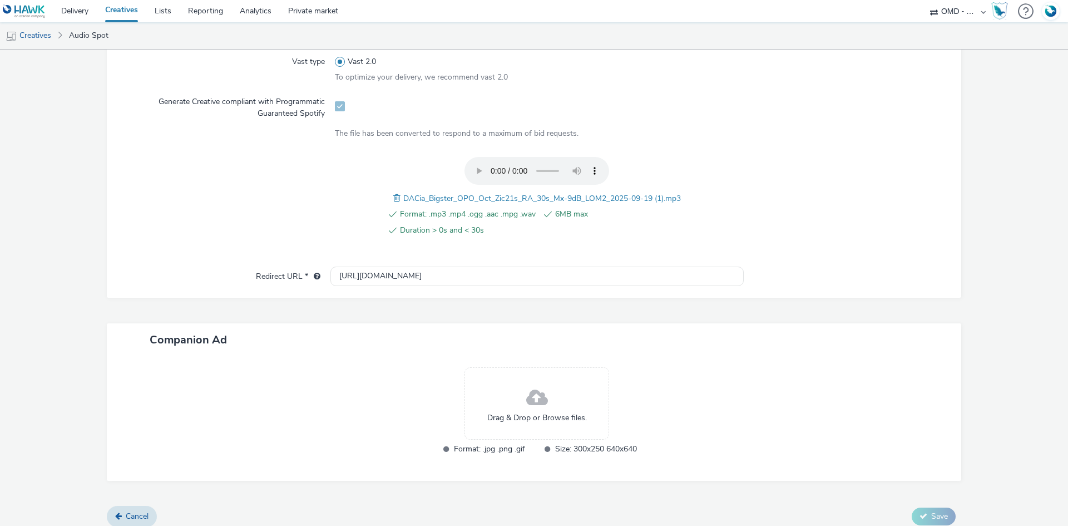
scroll to position [334, 0]
click at [481, 190] on div "DACia_Bigster_OPO_Oct_Zic21s_RA_30s_Mx-9dB_LOM2_2025-09-19 (1).mp3" at bounding box center [537, 196] width 288 height 13
click at [482, 196] on span "DACia_Bigster_OPO_Oct_Zic21s_RA_30s_Mx-9dB_LOM2_2025-09-19 (1).mp3" at bounding box center [542, 196] width 278 height 11
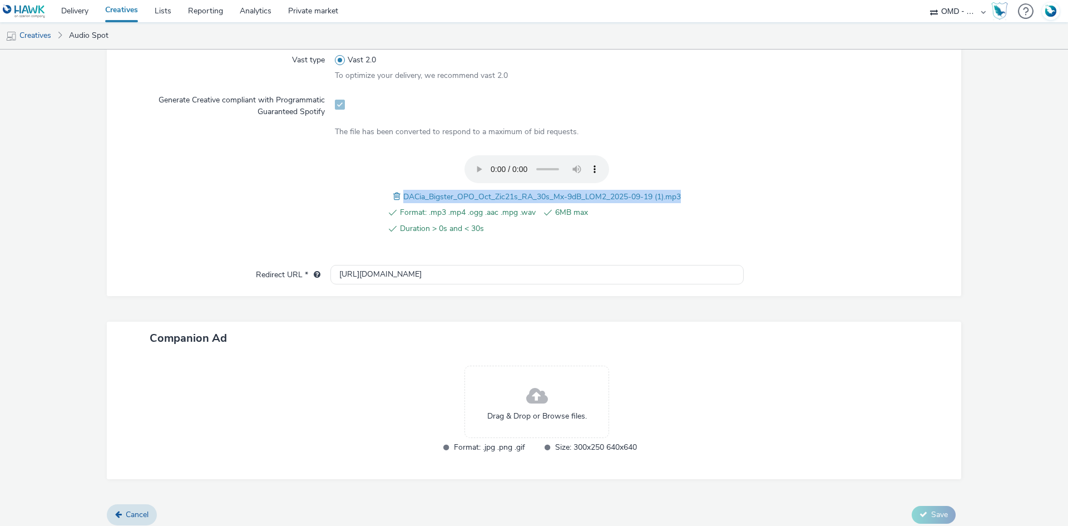
click at [482, 196] on span "DACia_Bigster_OPO_Oct_Zic21s_RA_30s_Mx-9dB_LOM2_2025-09-19 (1).mp3" at bounding box center [542, 196] width 278 height 11
copy span "DACia_Bigster_OPO_Oct_Zic21s_RA_30s_Mx-9dB_LOM2_2025-09-19 (1).mp3"
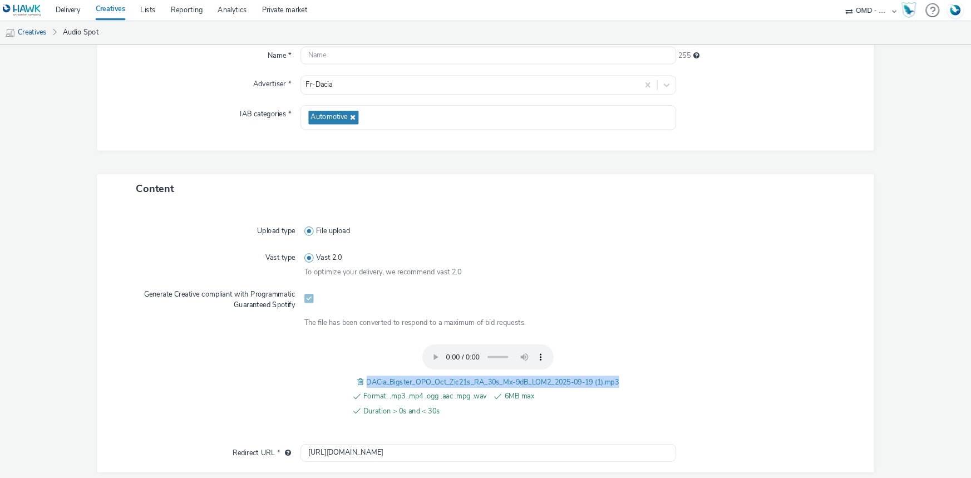
scroll to position [0, 0]
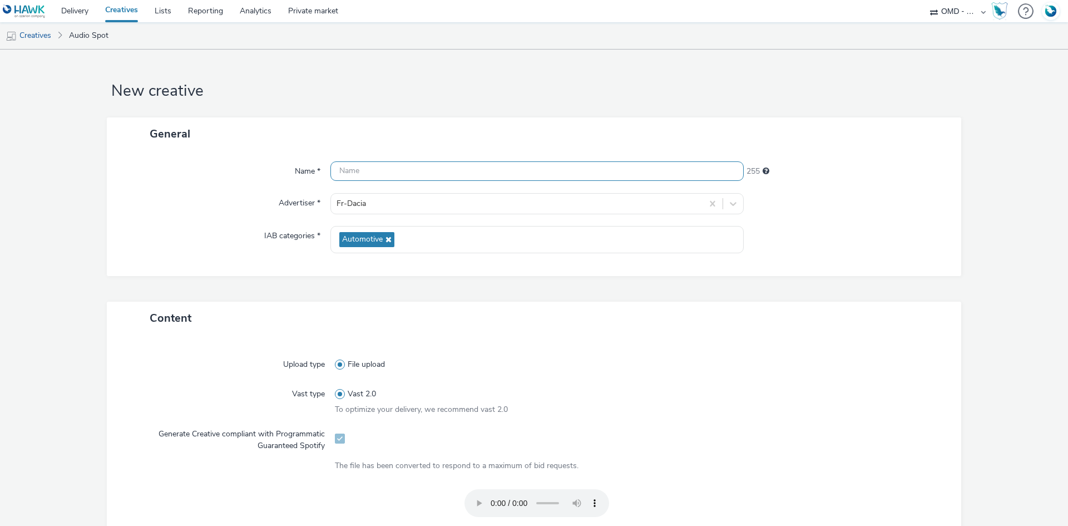
click at [396, 171] on input "text" at bounding box center [537, 170] width 413 height 19
paste input "DACia_Bigster_OPO_Oct_Zic21s_RA_30s_Mx-9dB_LOM2_2025-09-19 (1).mp3"
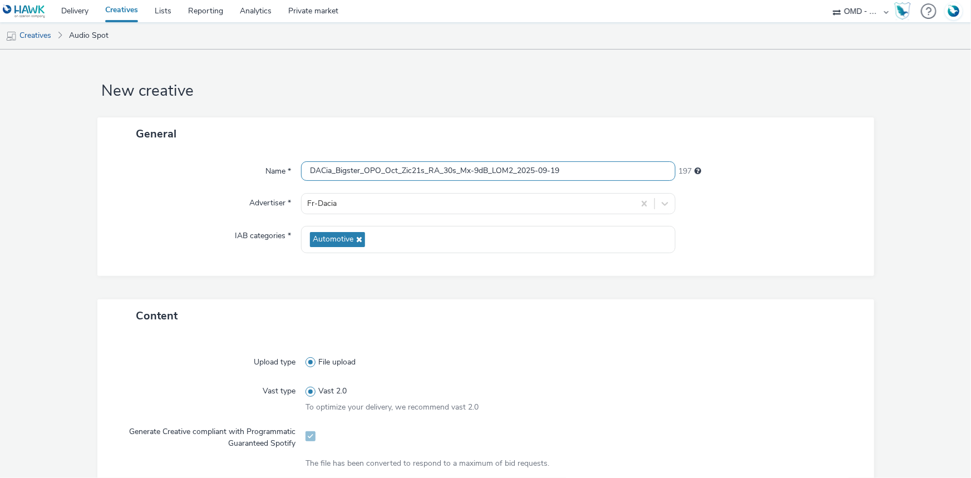
paste input "_Spotify"
type input "DACia_Bigster_OPO_Oct_Zic21s_RA_30s_Mx-9dB_LOM2_2025-09-19_Spotify"
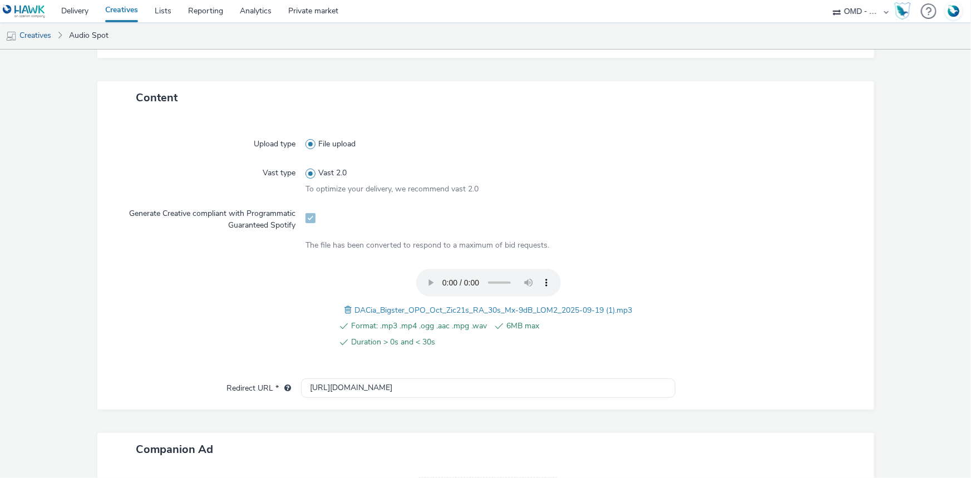
scroll to position [354, 0]
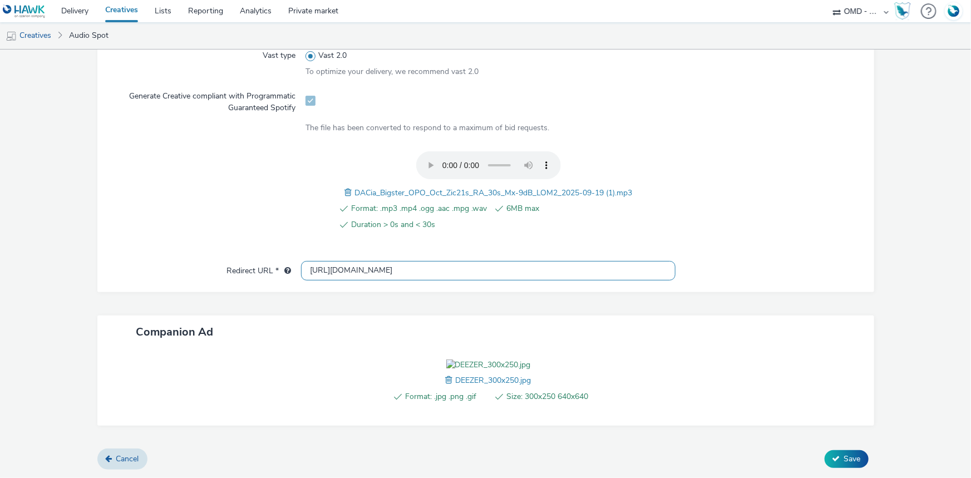
click at [321, 261] on input "[URL][DOMAIN_NAME]" at bounding box center [488, 270] width 374 height 19
paste input "s://www.dacia.fr/gamme-electrique-et-hybride/bigster-suv.html?utm_medium=displa…"
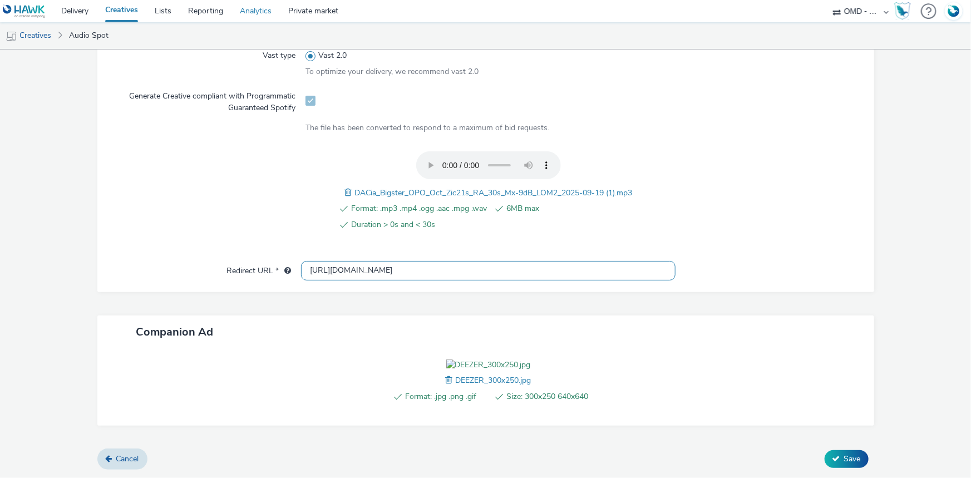
type input "https://www.dacia.fr/gamme-electrique-et-hybride/bigster-suv.html?utm_medium=di…"
click at [849, 465] on button "Save" at bounding box center [847, 459] width 44 height 18
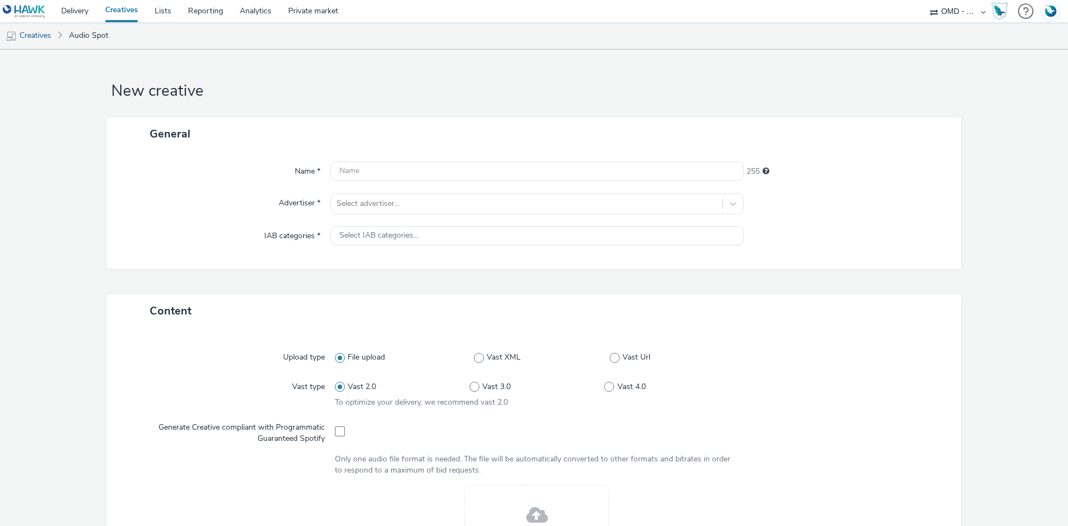
select select "4905062d-13ce-4986-87c2-be94dfa9bf08"
click at [372, 198] on div at bounding box center [527, 203] width 381 height 13
drag, startPoint x: 361, startPoint y: 233, endPoint x: 358, endPoint y: 242, distance: 9.3
click at [361, 233] on img at bounding box center [355, 236] width 32 height 32
type input "[URL][DOMAIN_NAME]"
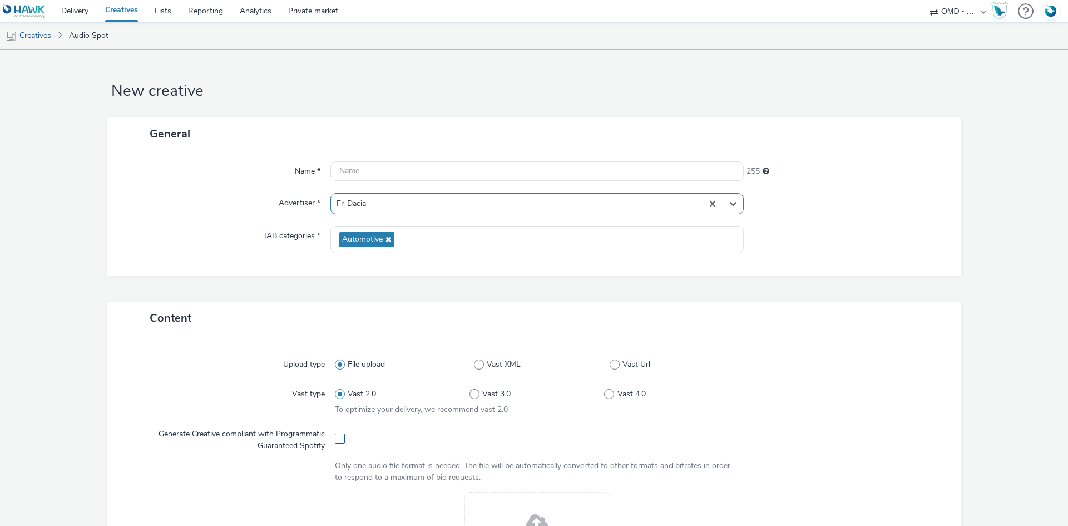
drag, startPoint x: 337, startPoint y: 437, endPoint x: 337, endPoint y: 426, distance: 11.1
click at [336, 437] on span at bounding box center [340, 438] width 10 height 10
checkbox input "true"
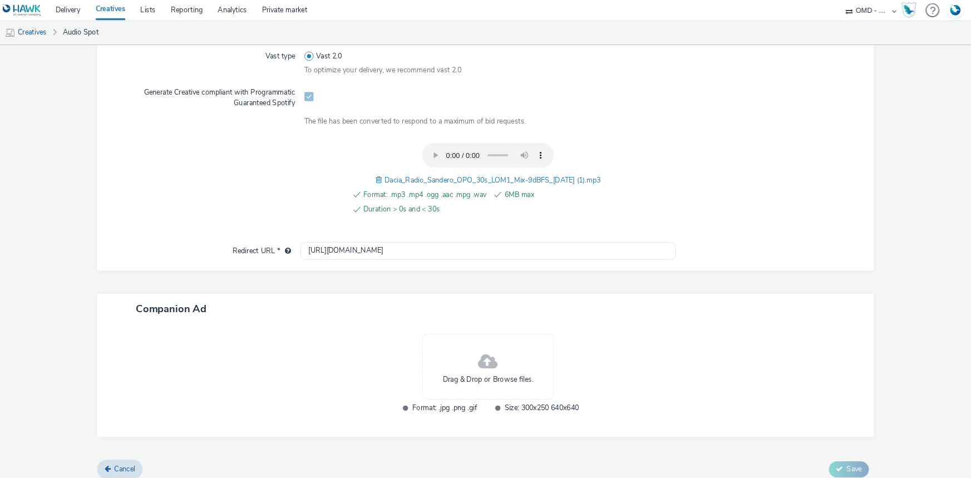
scroll to position [334, 0]
click at [495, 199] on span "Dacia_Radio_Sandero_OPO_30s_LOM1_Mix-9dBFS_[DATE] (1).mp3" at bounding box center [542, 196] width 238 height 11
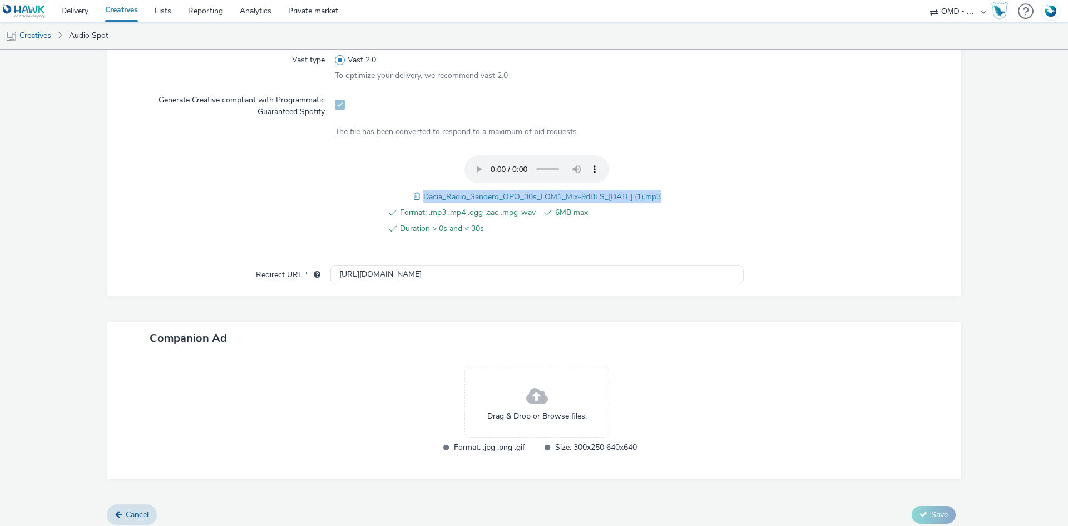
click at [495, 199] on span "Dacia_Radio_Sandero_OPO_30s_LOM1_Mix-9dBFS_[DATE] (1).mp3" at bounding box center [542, 196] width 238 height 11
copy span "Dacia_Radio_Sandero_OPO_30s_LOM1_Mix-9dBFS_[DATE] (1).mp3"
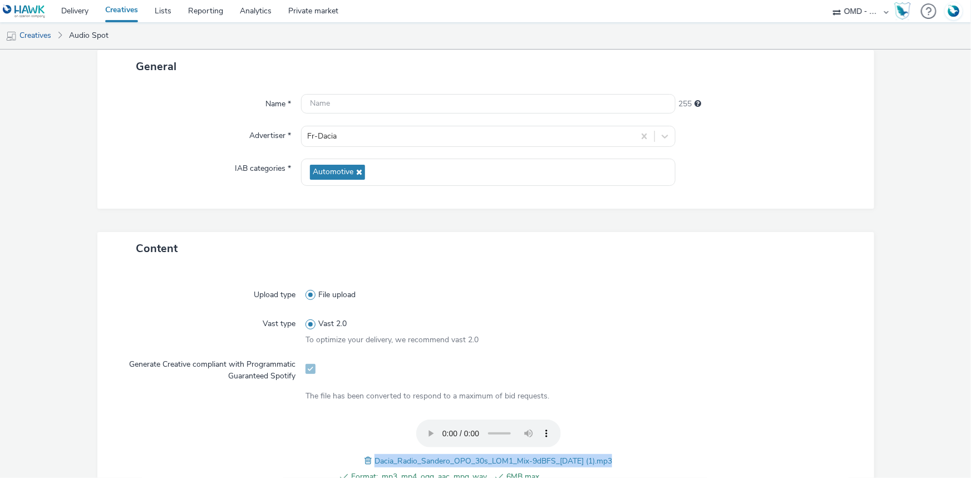
scroll to position [50, 0]
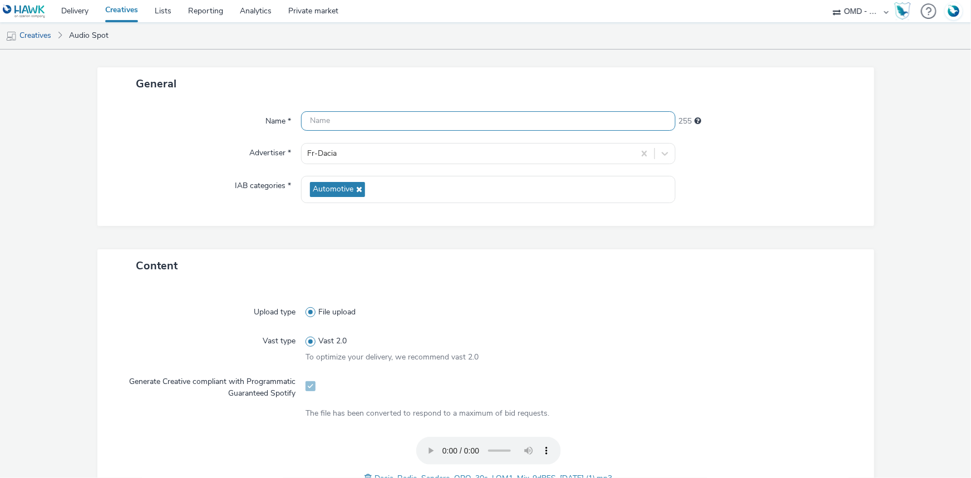
drag, startPoint x: 373, startPoint y: 127, endPoint x: 379, endPoint y: 125, distance: 6.2
click at [373, 127] on input "text" at bounding box center [488, 120] width 374 height 19
paste input "Dacia_Radio_Sandero_OPO_30s_LOM1_Mix-9dBFS_[DATE] (1).mp3"
paste input "_Spotify"
type input "Dacia_Radio_Sandero_OPO_30s_LOM1_Mix-9dBFS_[DATE]_Spotify"
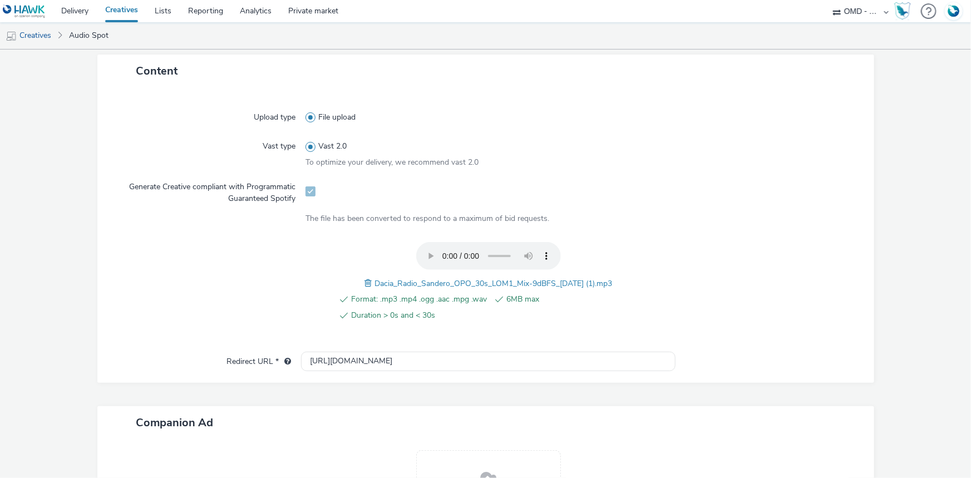
scroll to position [354, 0]
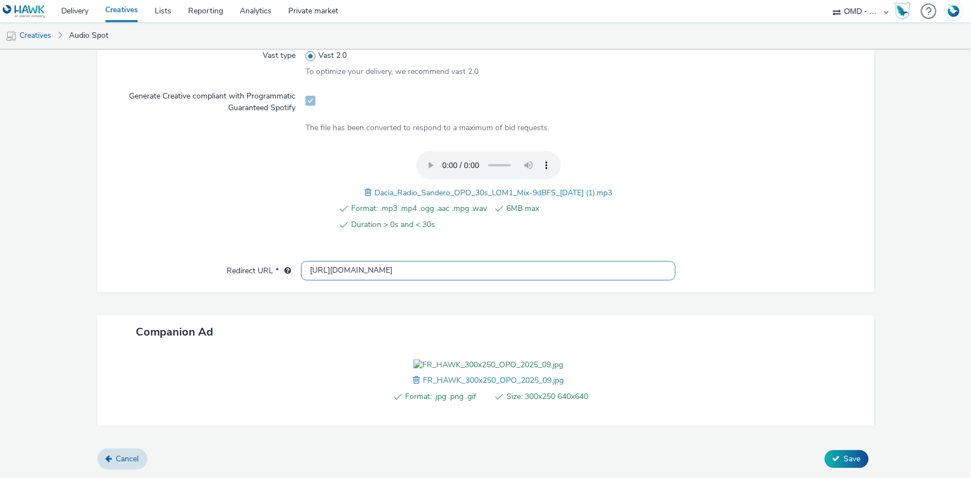
click at [356, 261] on input "[URL][DOMAIN_NAME]" at bounding box center [488, 270] width 374 height 19
paste input "s://[DOMAIN_NAME][URL]"
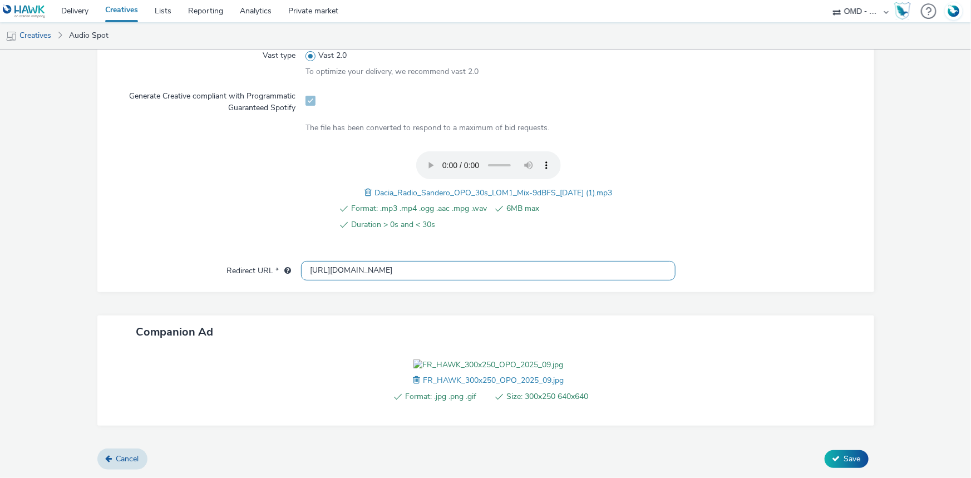
type input "[URL][DOMAIN_NAME]"
click at [834, 456] on button "Save" at bounding box center [847, 459] width 44 height 18
